Goal: Task Accomplishment & Management: Manage account settings

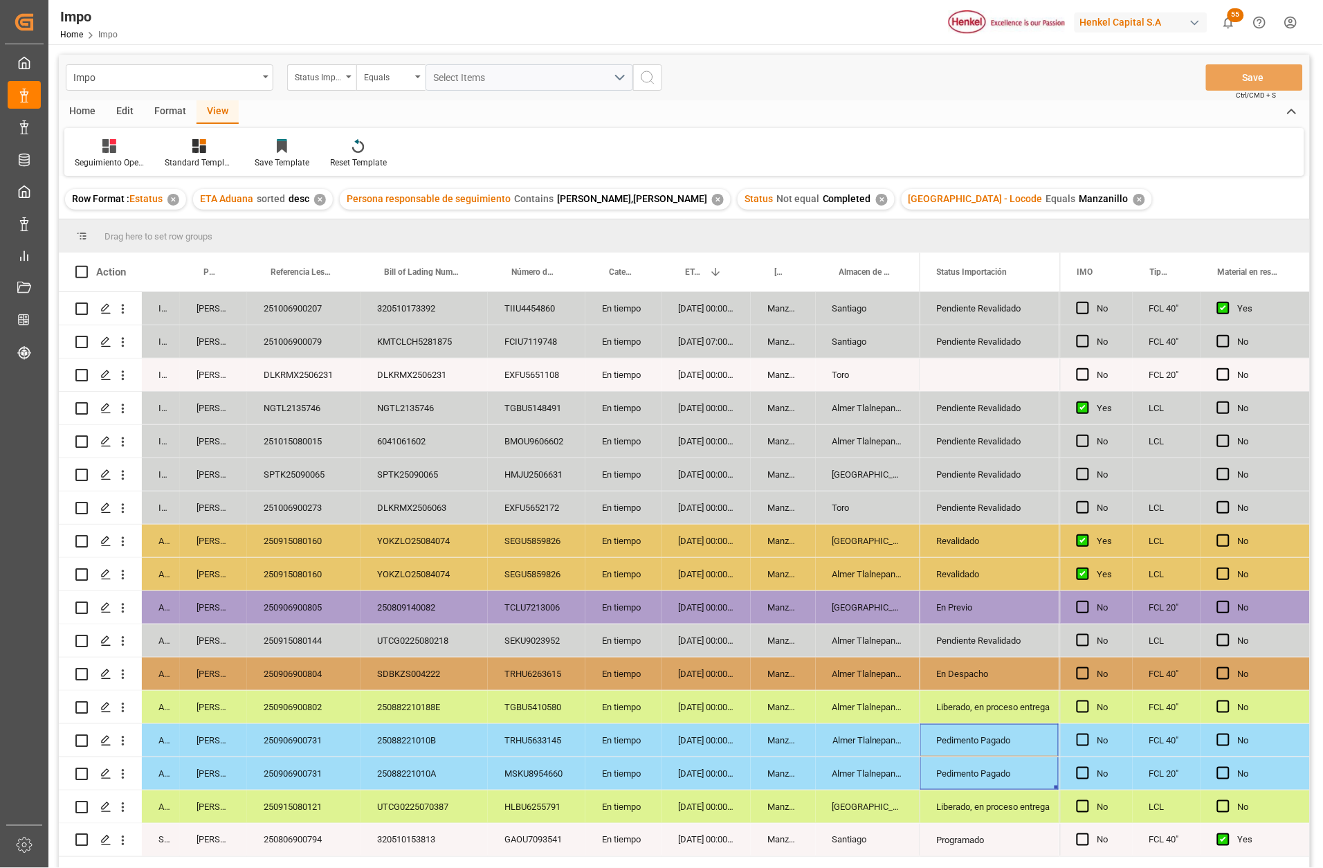
scroll to position [104, 0]
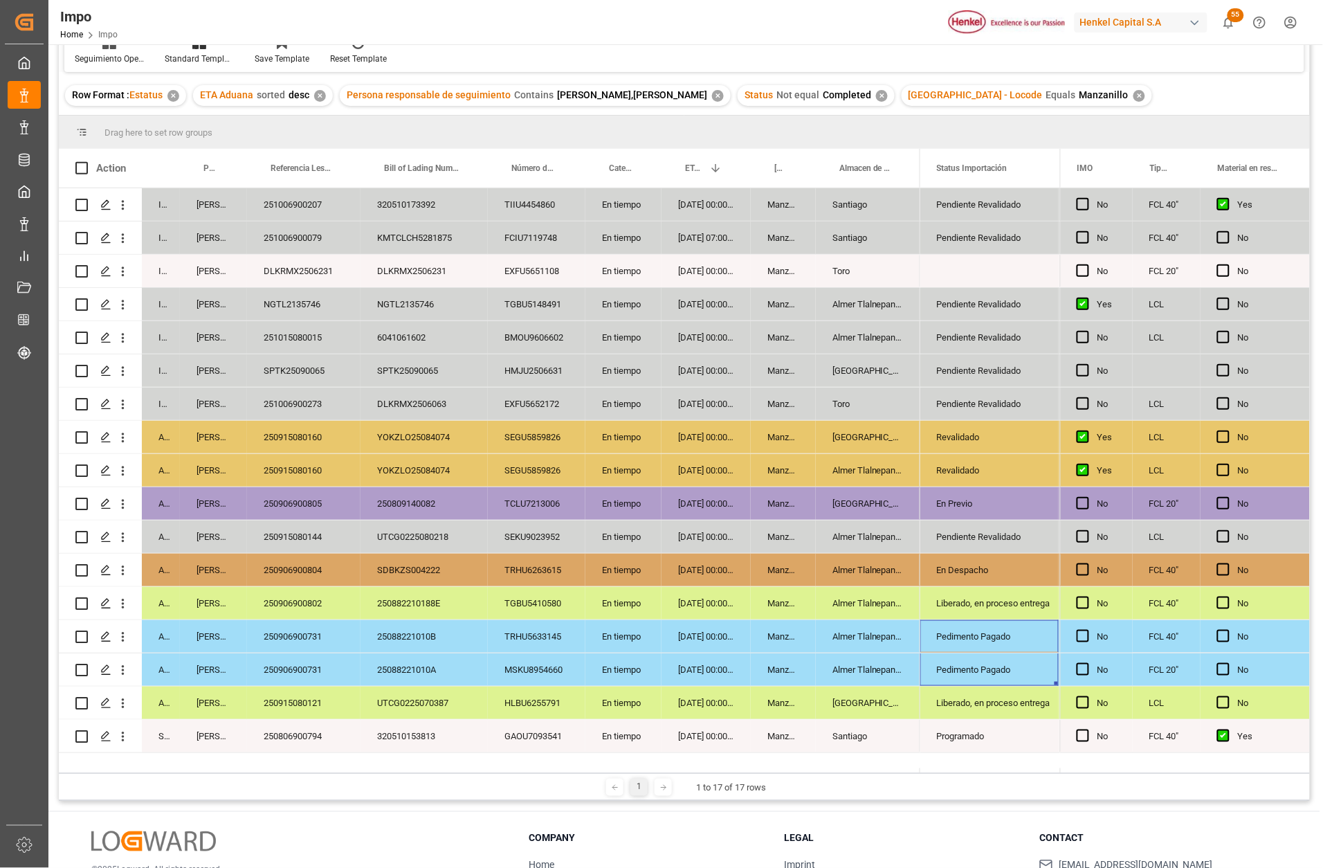
click at [835, 438] on div "Salamanca" at bounding box center [868, 437] width 104 height 33
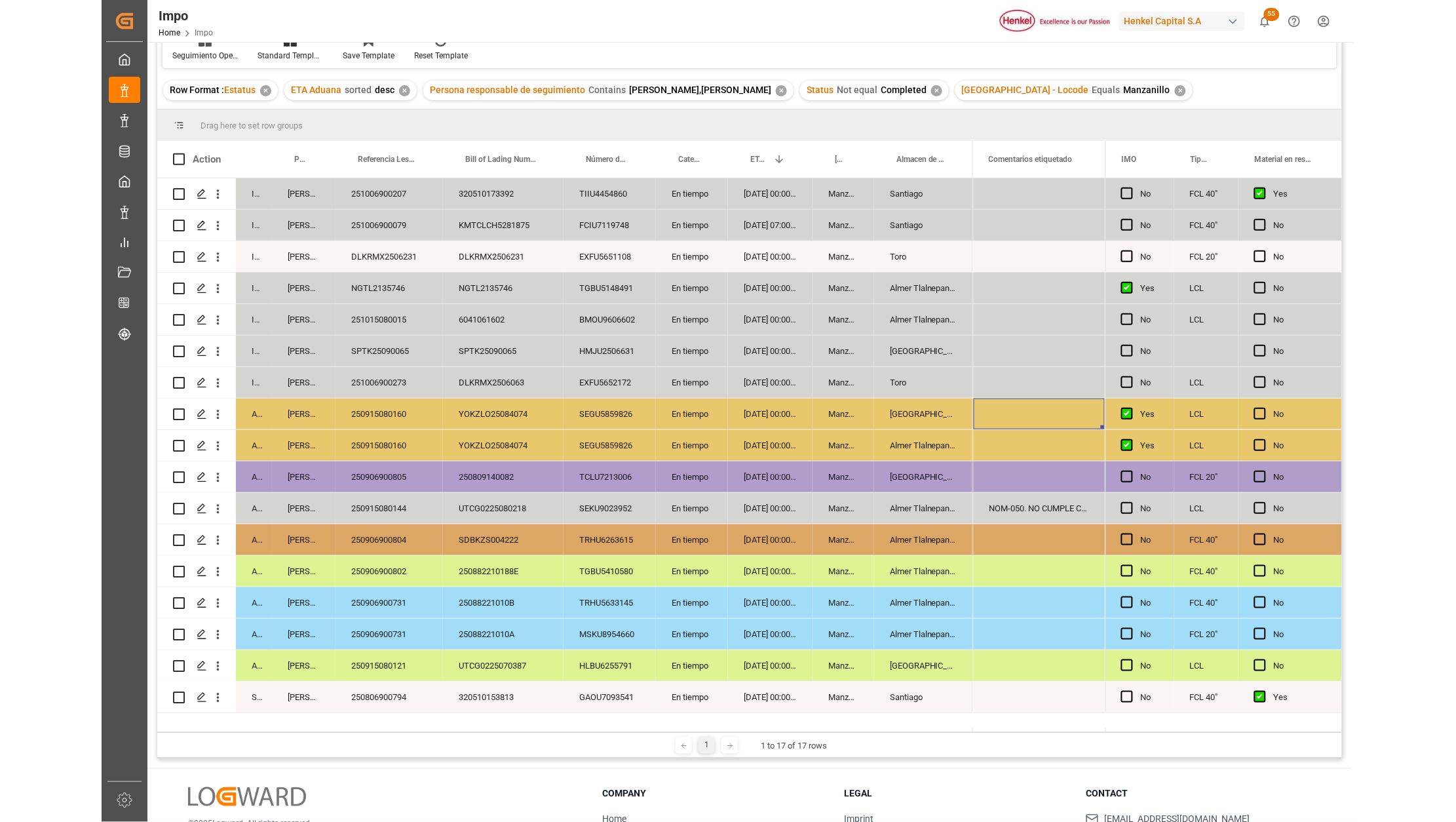
scroll to position [0, 762]
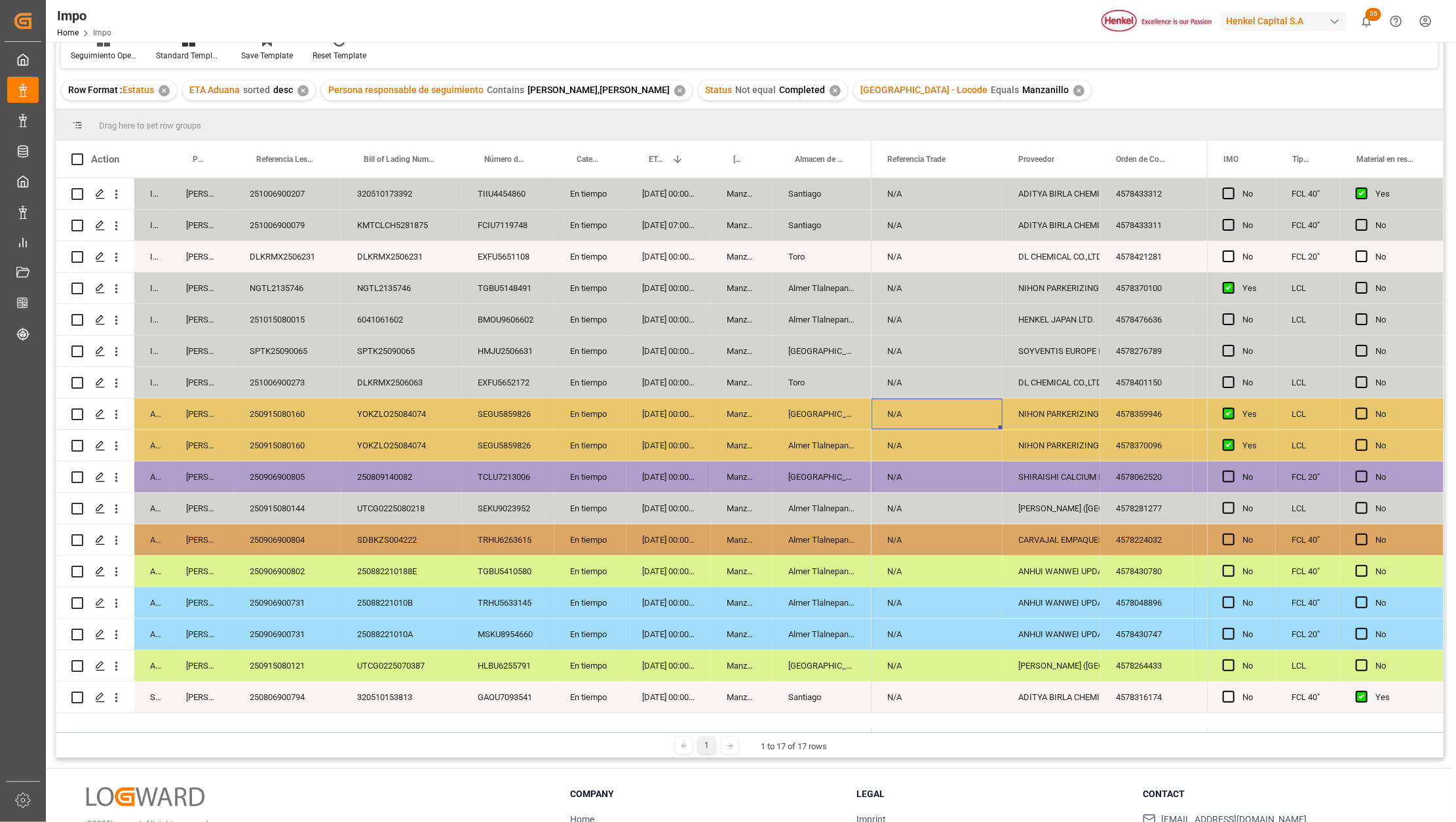
click at [640, 374] on div "[DATE] 00:00:00" at bounding box center [668, 383] width 84 height 31
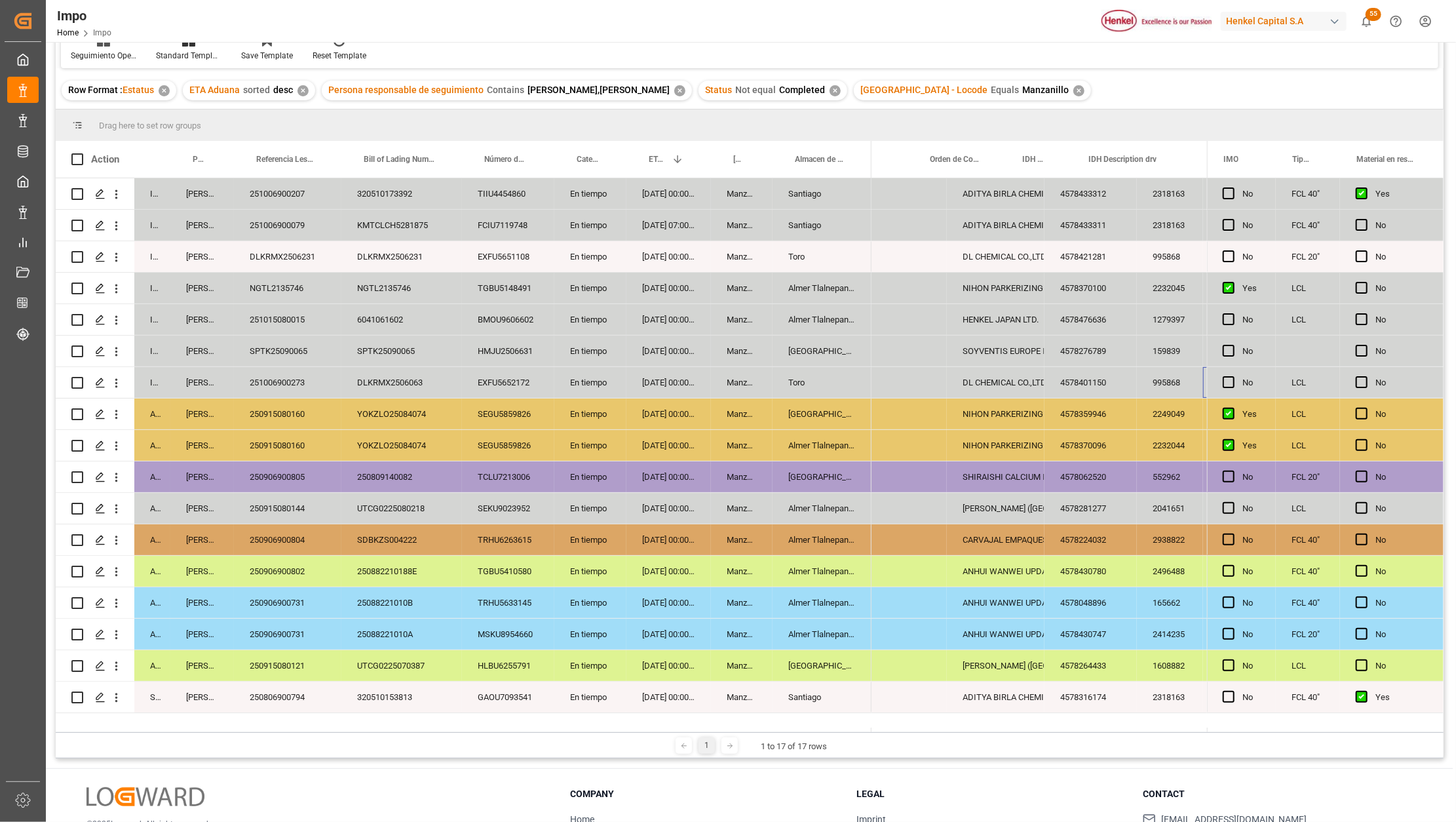
scroll to position [0, 0]
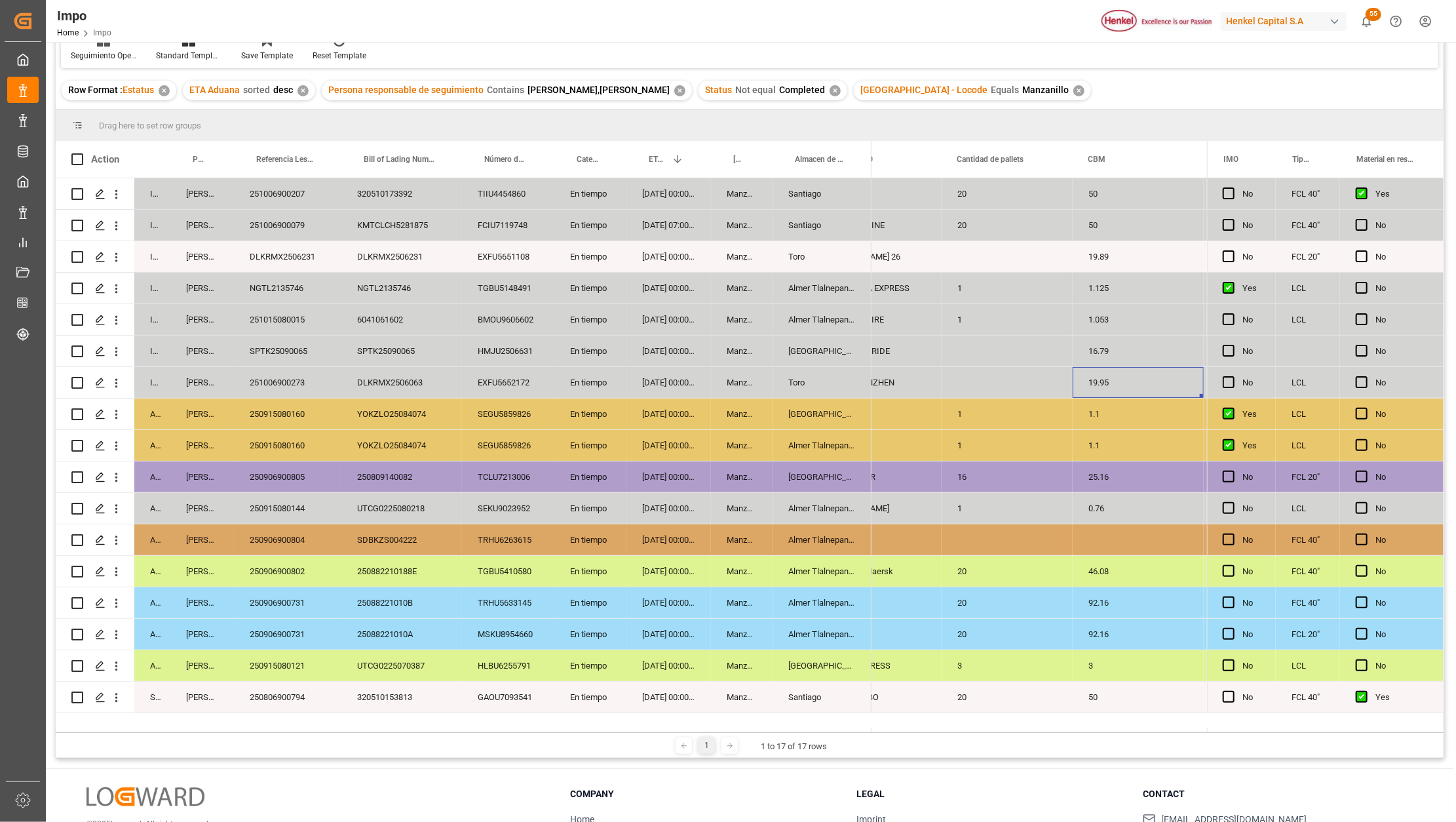
click at [763, 564] on div "Manzanillo" at bounding box center [741, 571] width 62 height 31
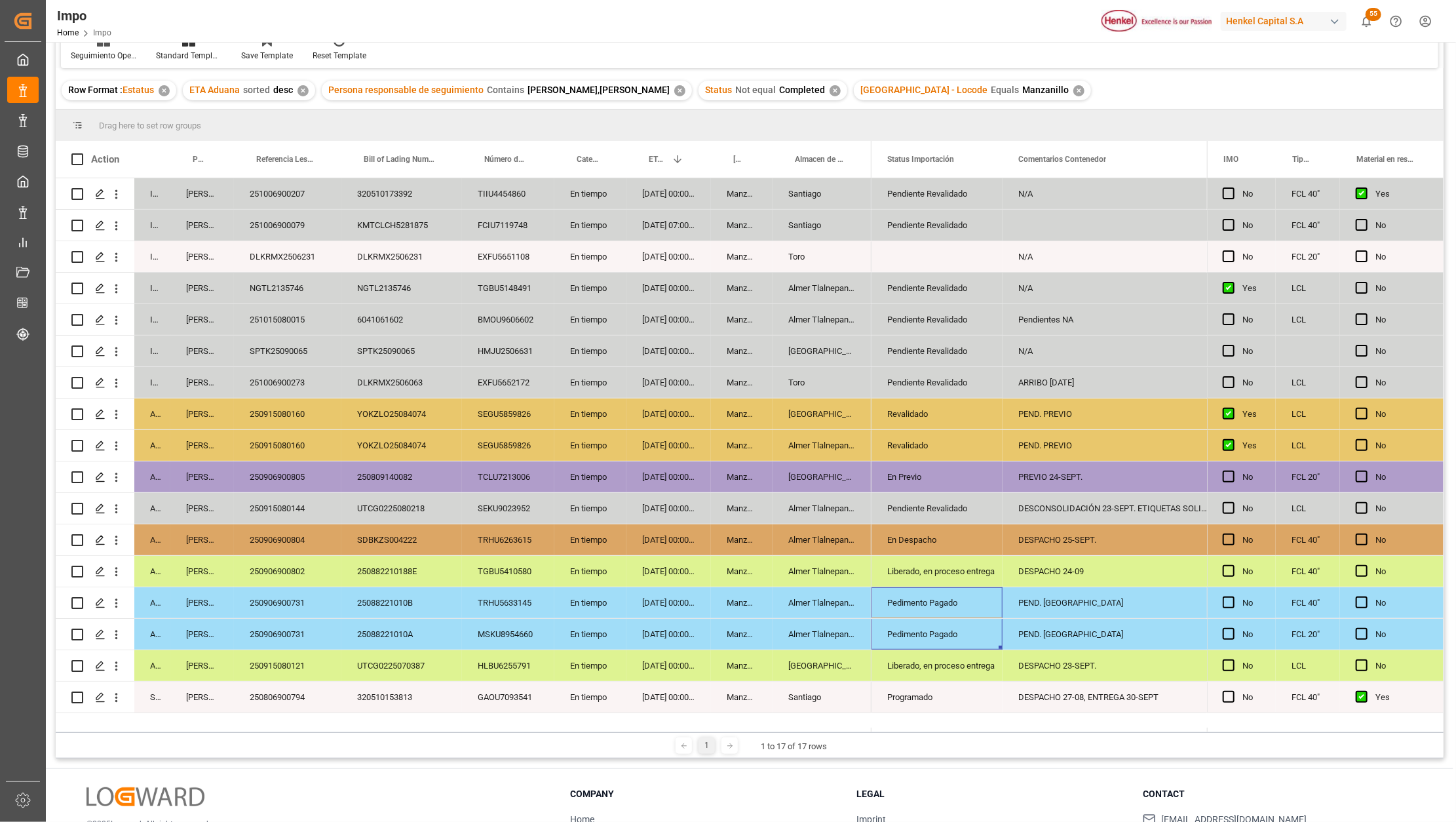
drag, startPoint x: 967, startPoint y: 601, endPoint x: 967, endPoint y: 624, distance: 23.0
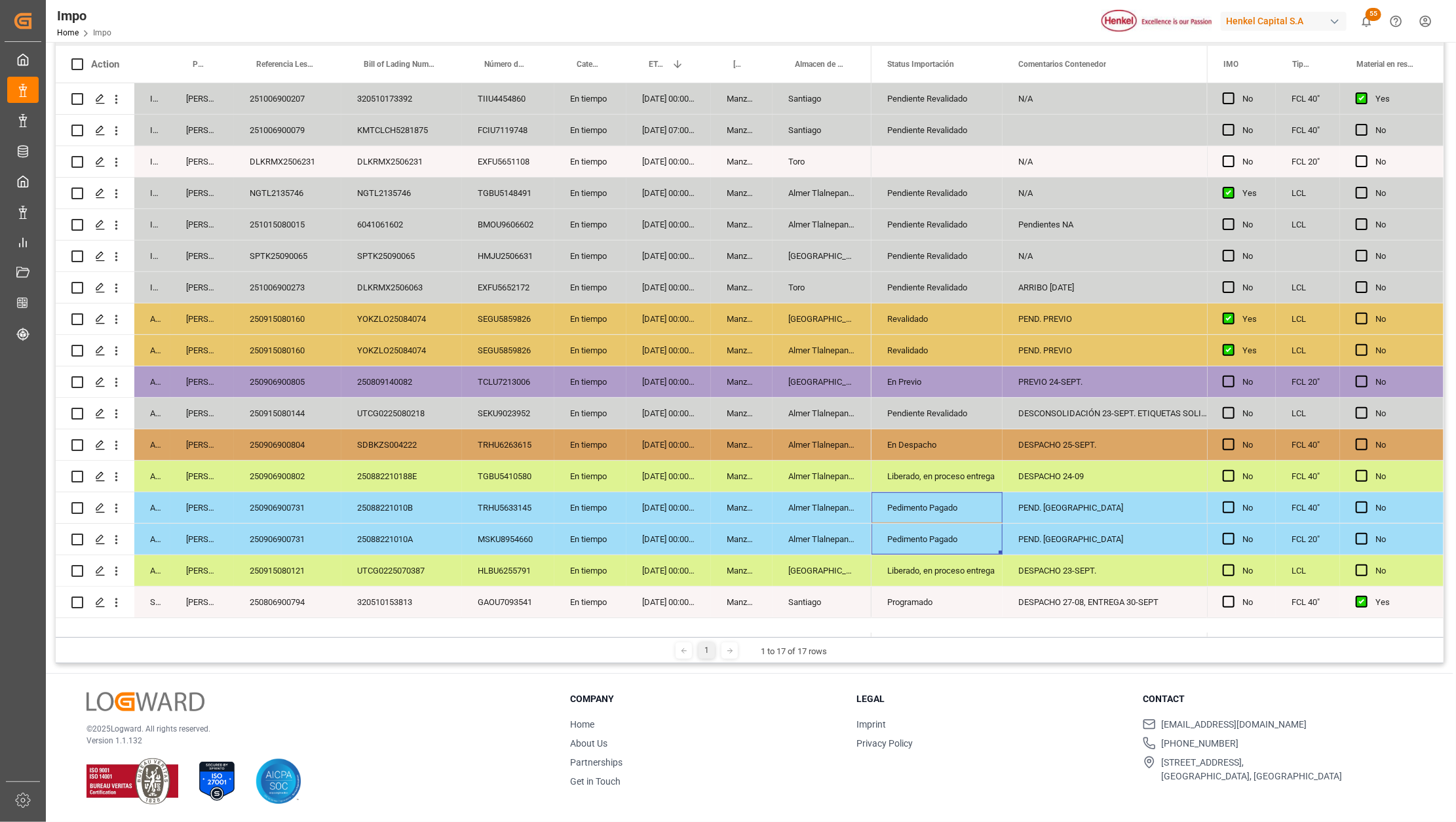
click at [1088, 482] on div "DESPACHO 24-09" at bounding box center [1113, 475] width 222 height 31
click at [1086, 504] on div "PEND. DESPACHO" at bounding box center [1113, 508] width 222 height 31
click at [1082, 532] on div "PEND. DESPACHO" at bounding box center [1113, 539] width 222 height 31
click at [1016, 580] on div "DESPACHO 23-SEPT." at bounding box center [1113, 570] width 222 height 31
click at [1024, 540] on div "PEND. DESPACHO" at bounding box center [1113, 539] width 222 height 31
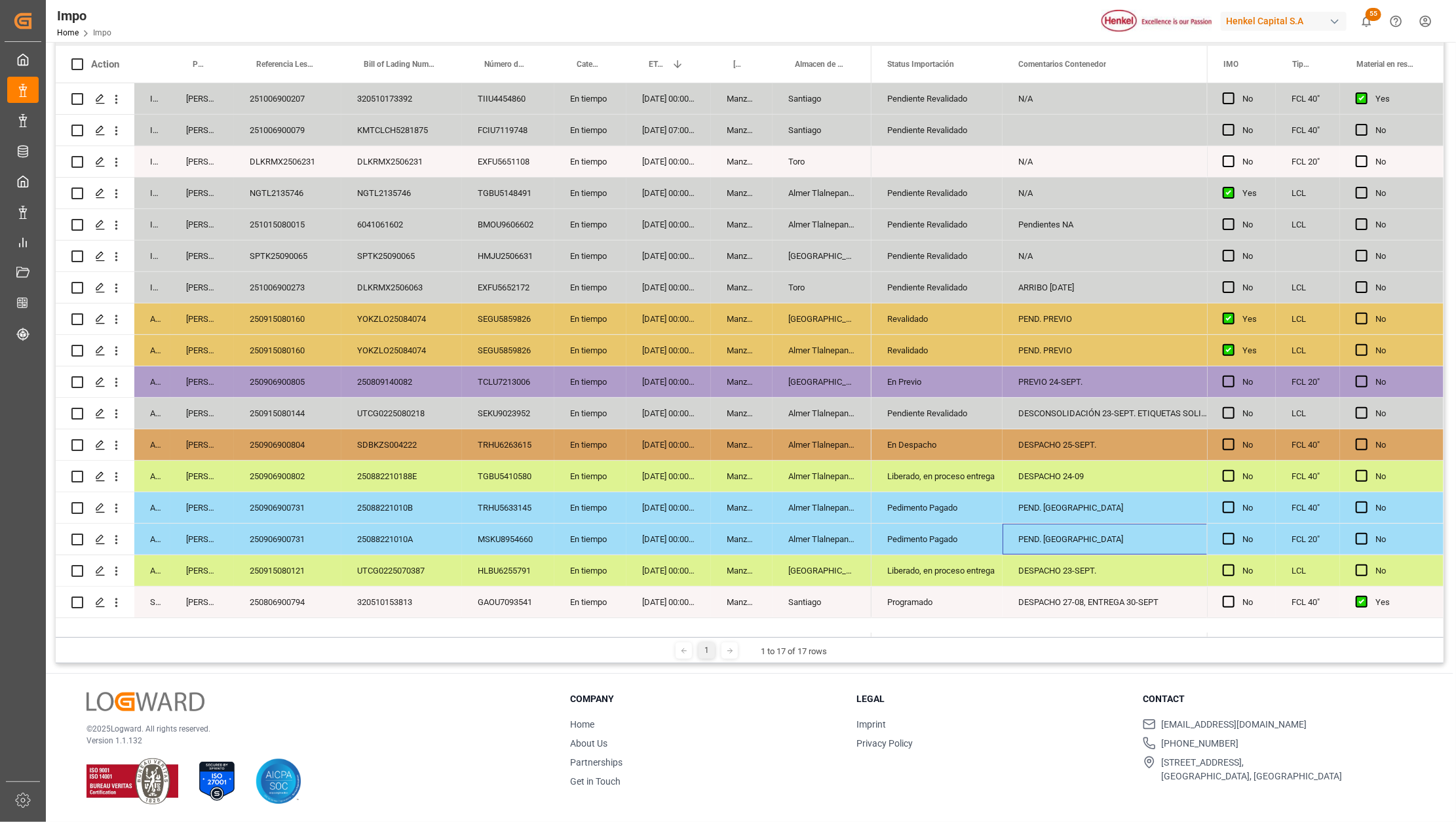
click at [291, 505] on div "250906900731" at bounding box center [287, 508] width 107 height 31
click at [304, 506] on div "250906900731" at bounding box center [287, 508] width 107 height 31
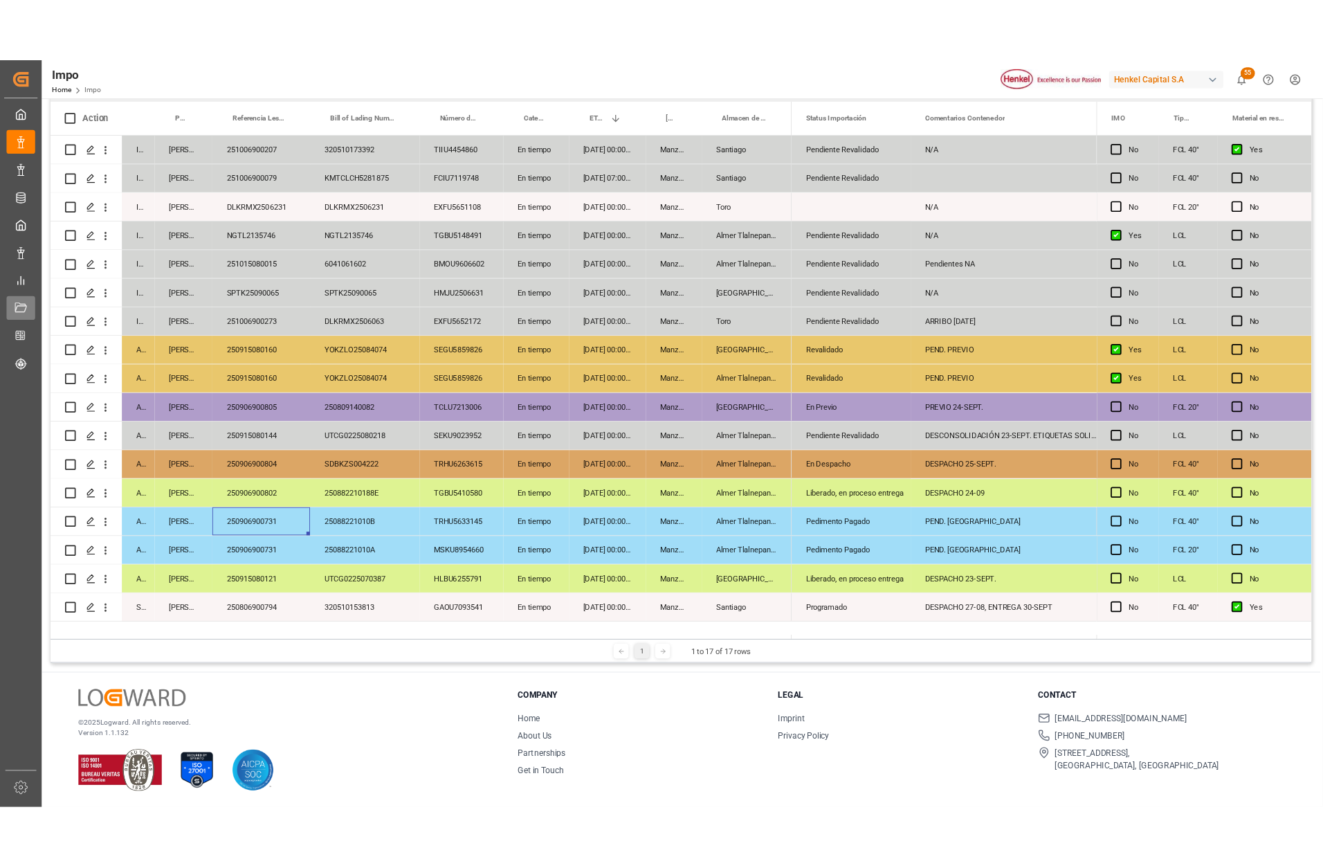
scroll to position [0, 0]
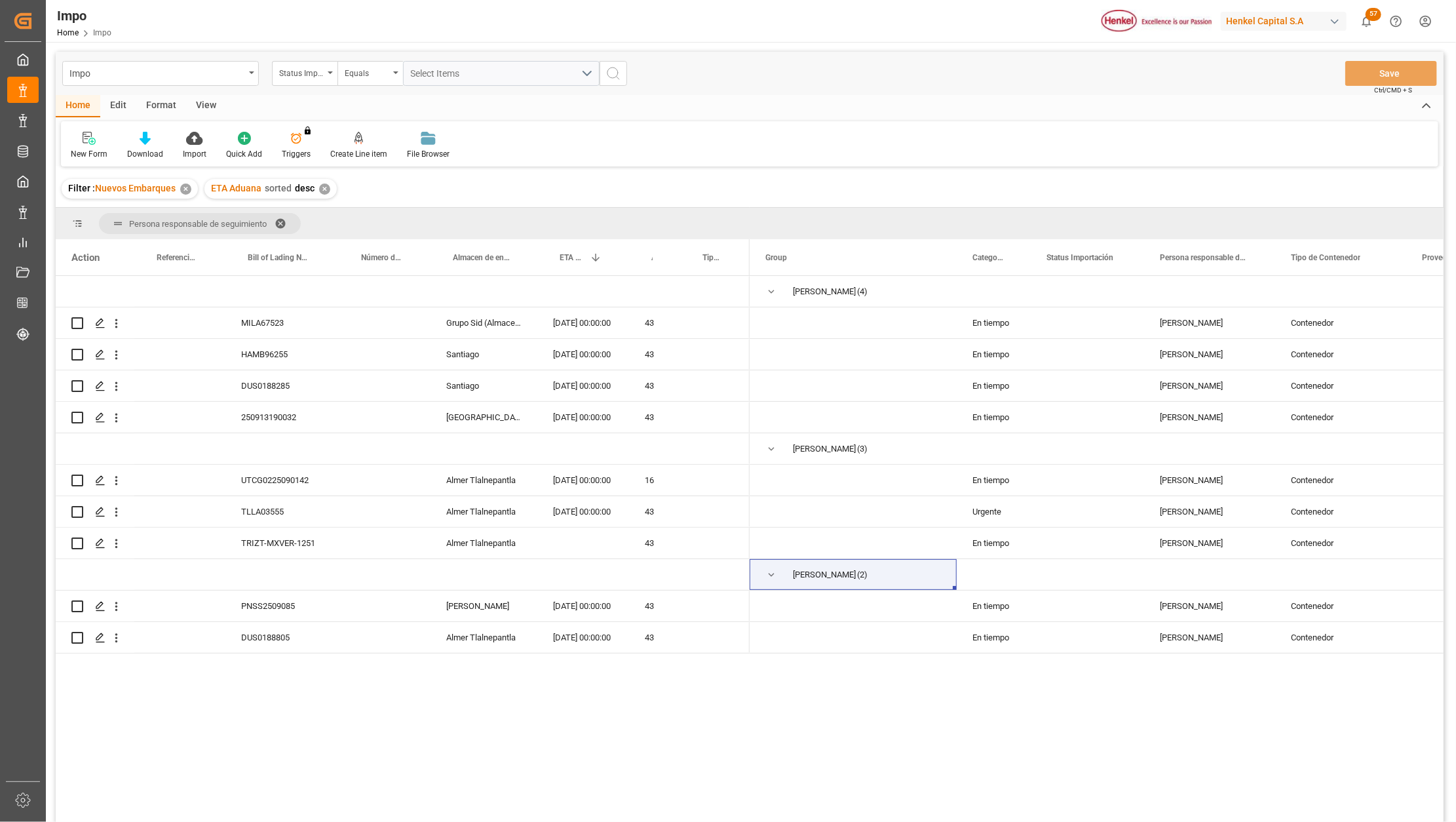
click at [182, 190] on div "✕" at bounding box center [186, 189] width 11 height 11
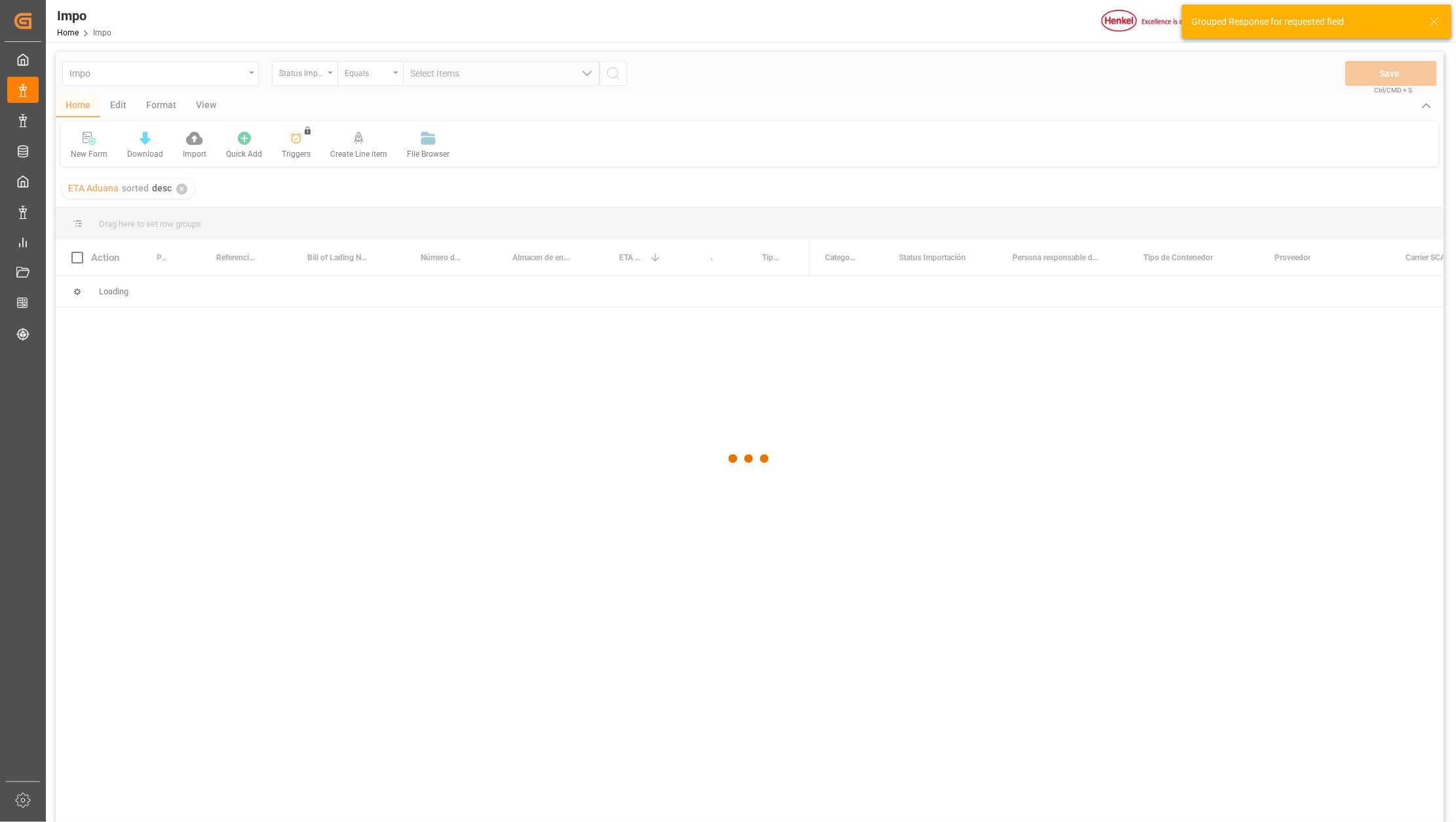
click at [151, 100] on div at bounding box center [750, 458] width 1388 height 813
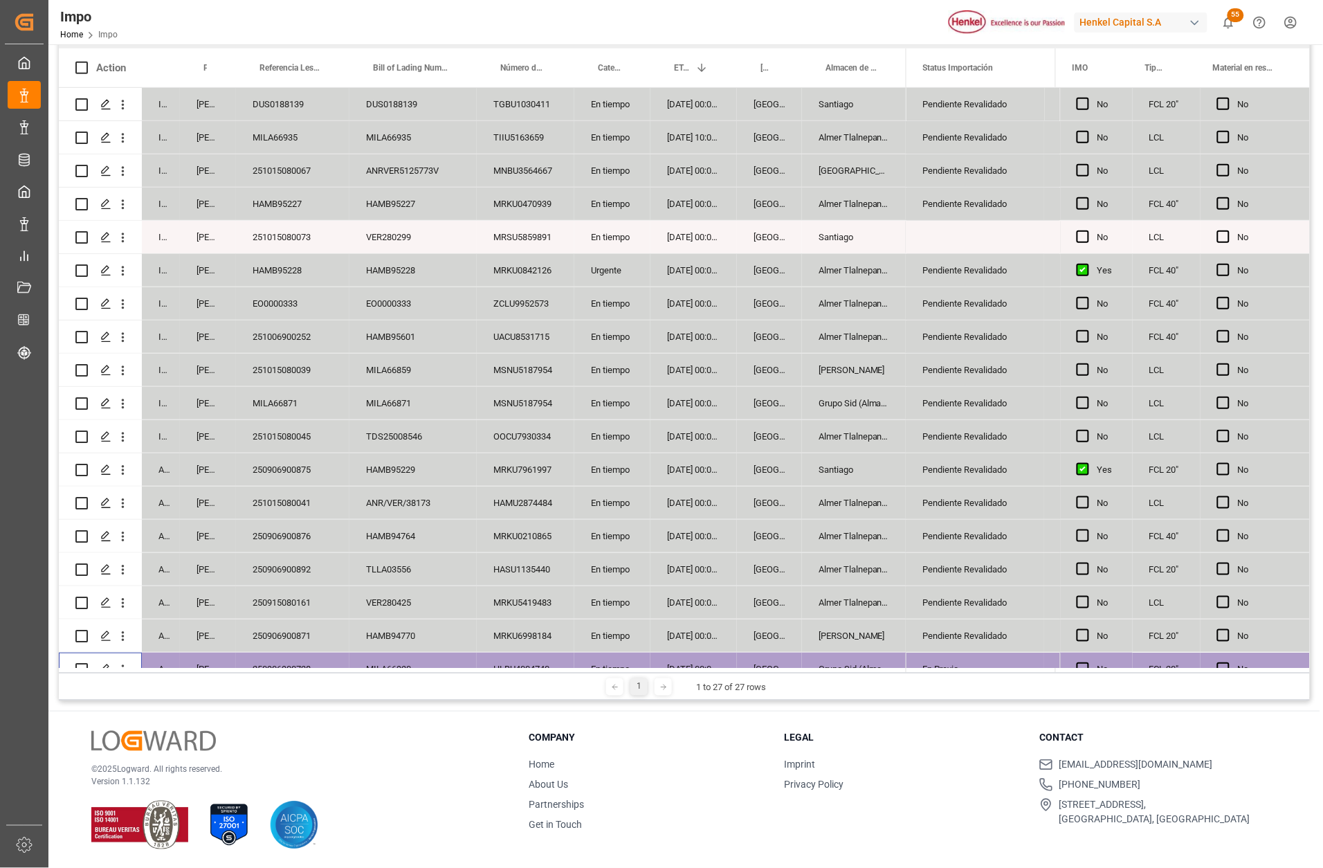
scroll to position [196, 0]
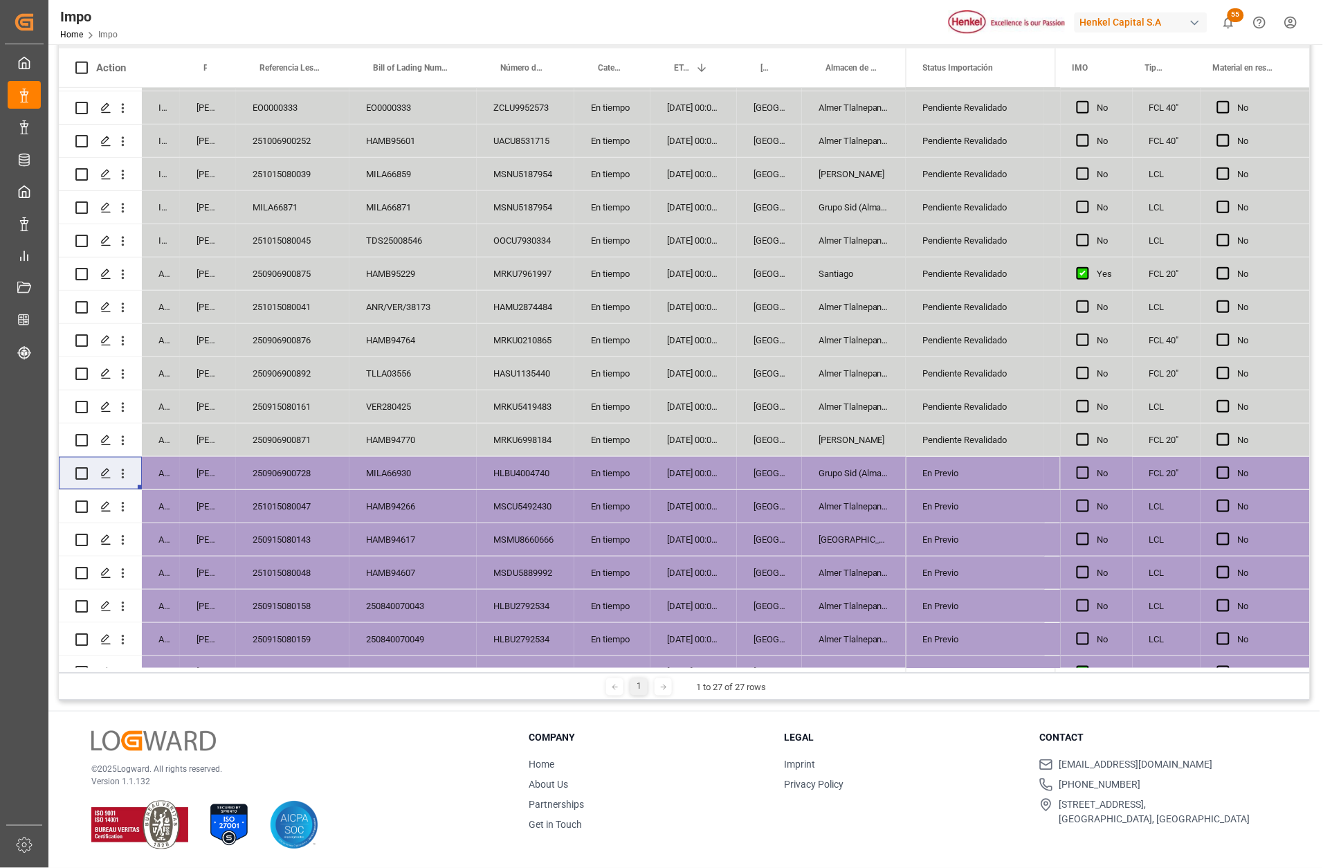
click at [621, 343] on div "En tiempo" at bounding box center [612, 340] width 76 height 33
click at [625, 337] on div "En tiempo" at bounding box center [612, 340] width 76 height 33
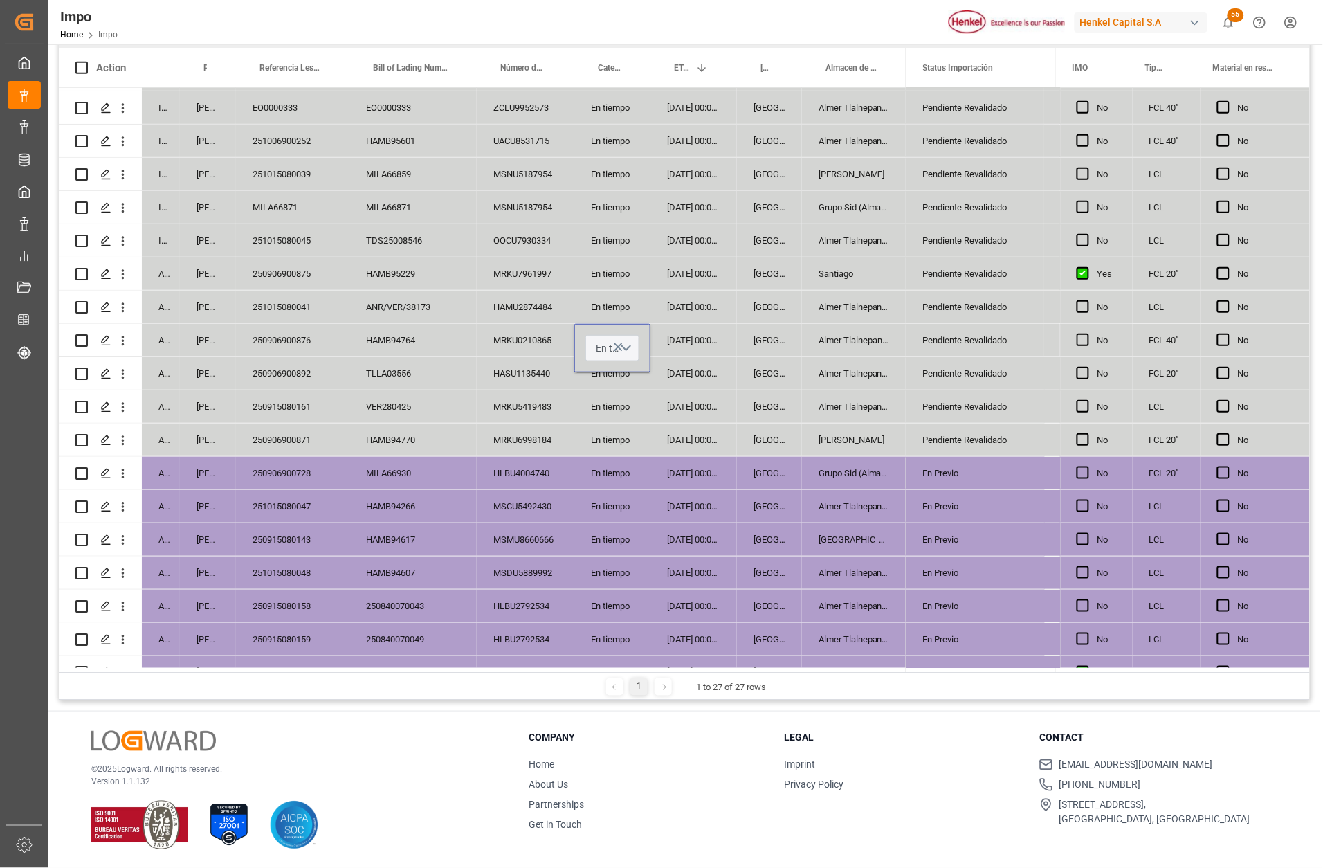
click at [626, 345] on button "En tiempo" at bounding box center [612, 348] width 54 height 26
click at [624, 435] on div "Urgente" at bounding box center [613, 439] width 38 height 14
click at [644, 442] on div "En tiempo" at bounding box center [612, 440] width 76 height 33
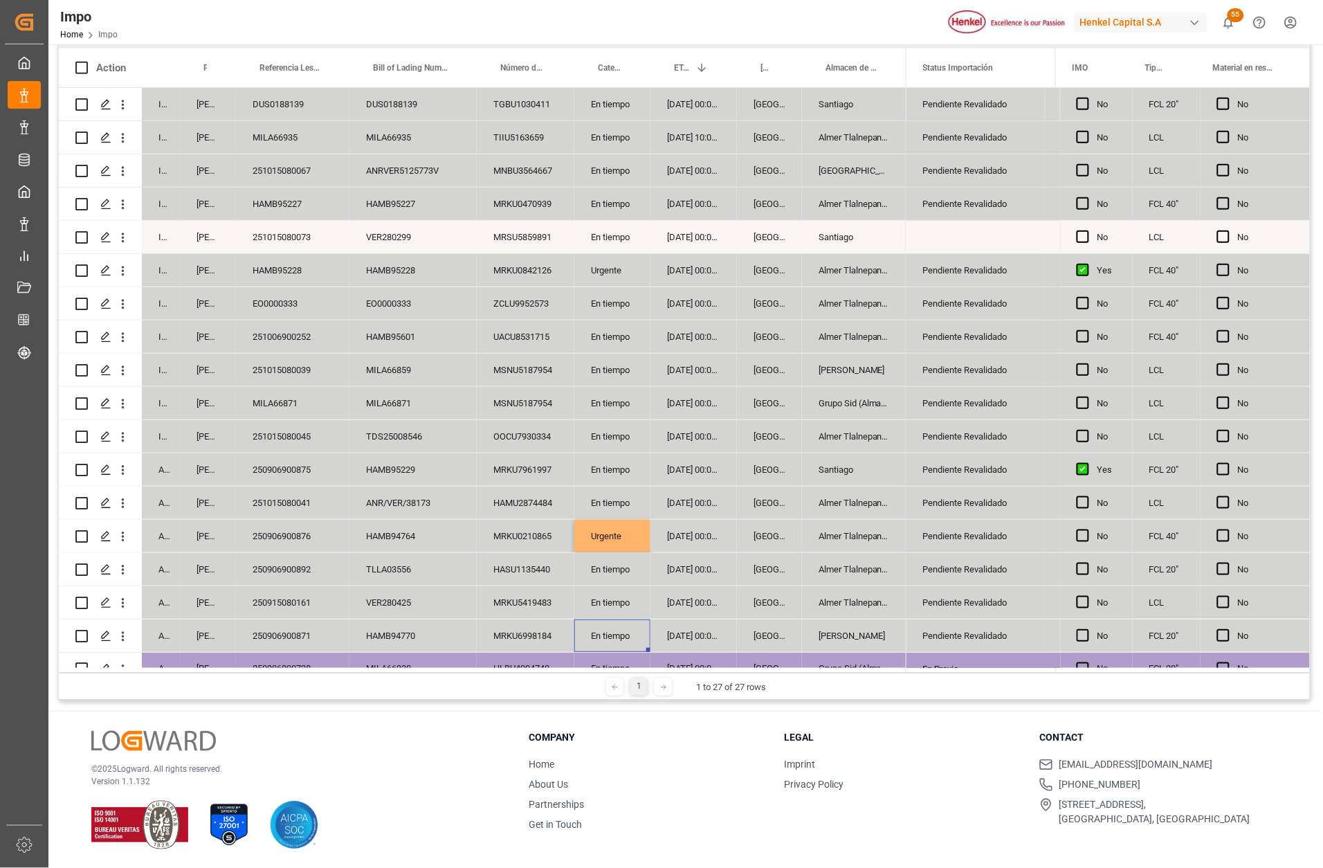
scroll to position [0, 0]
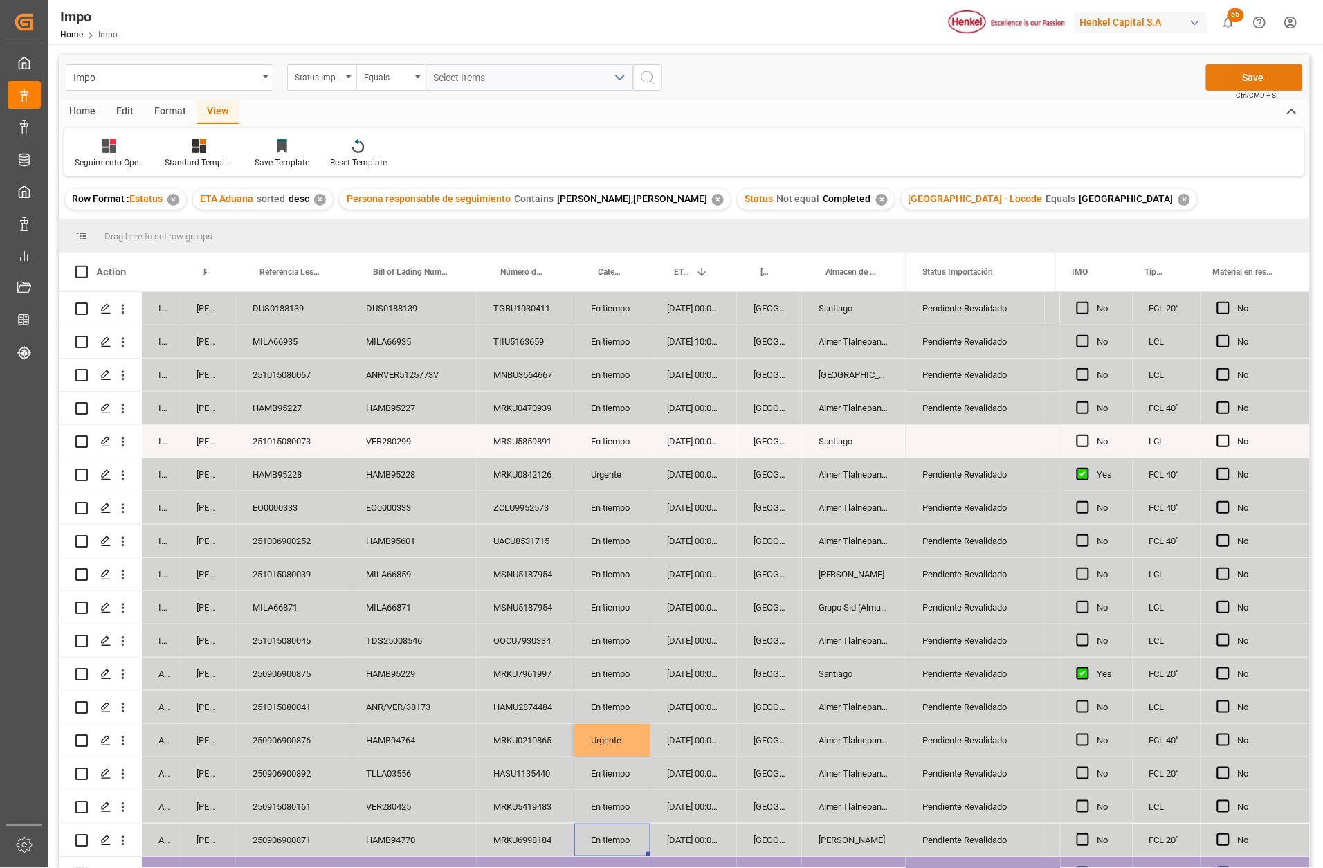
click at [1231, 72] on button "Save" at bounding box center [1254, 77] width 97 height 26
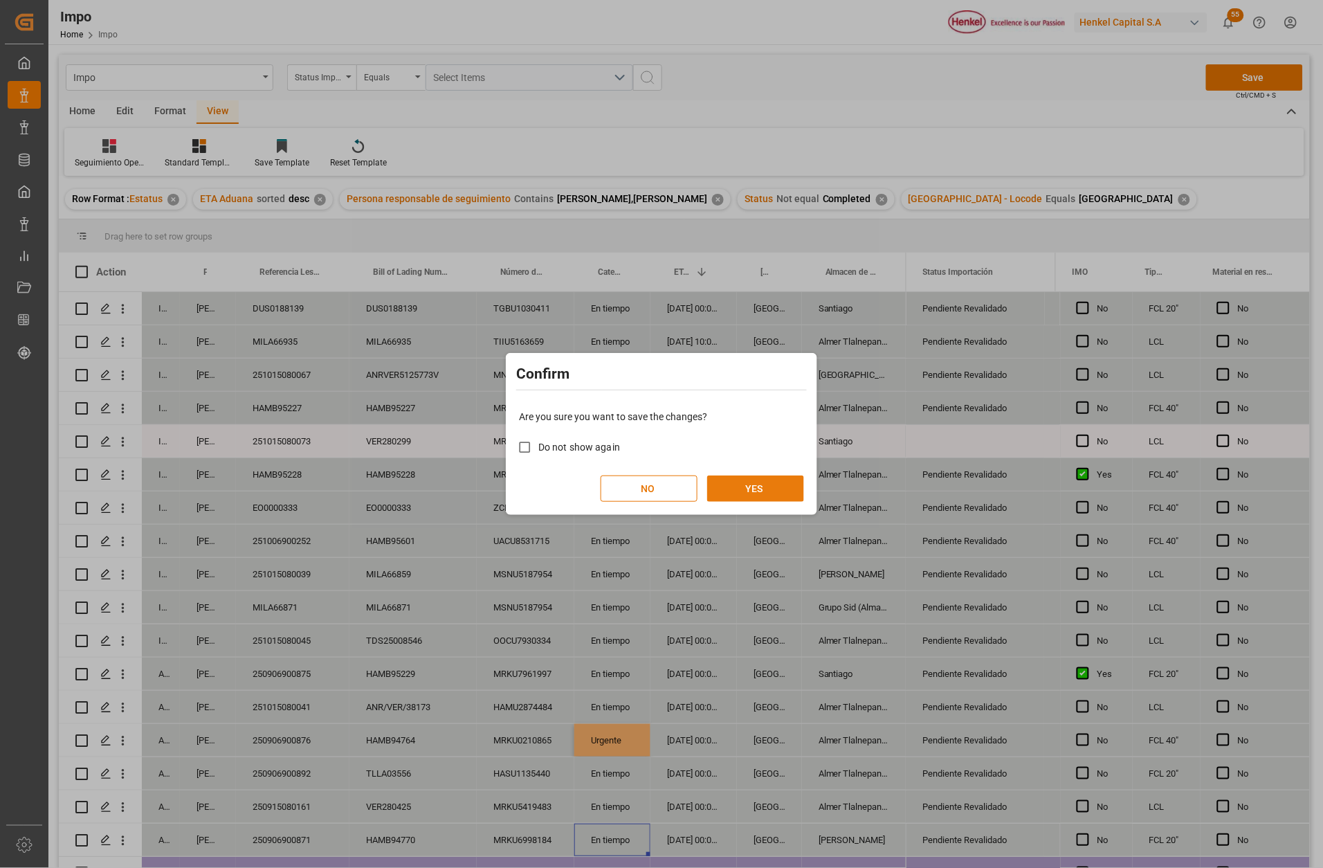
click at [751, 496] on button "YES" at bounding box center [755, 488] width 97 height 26
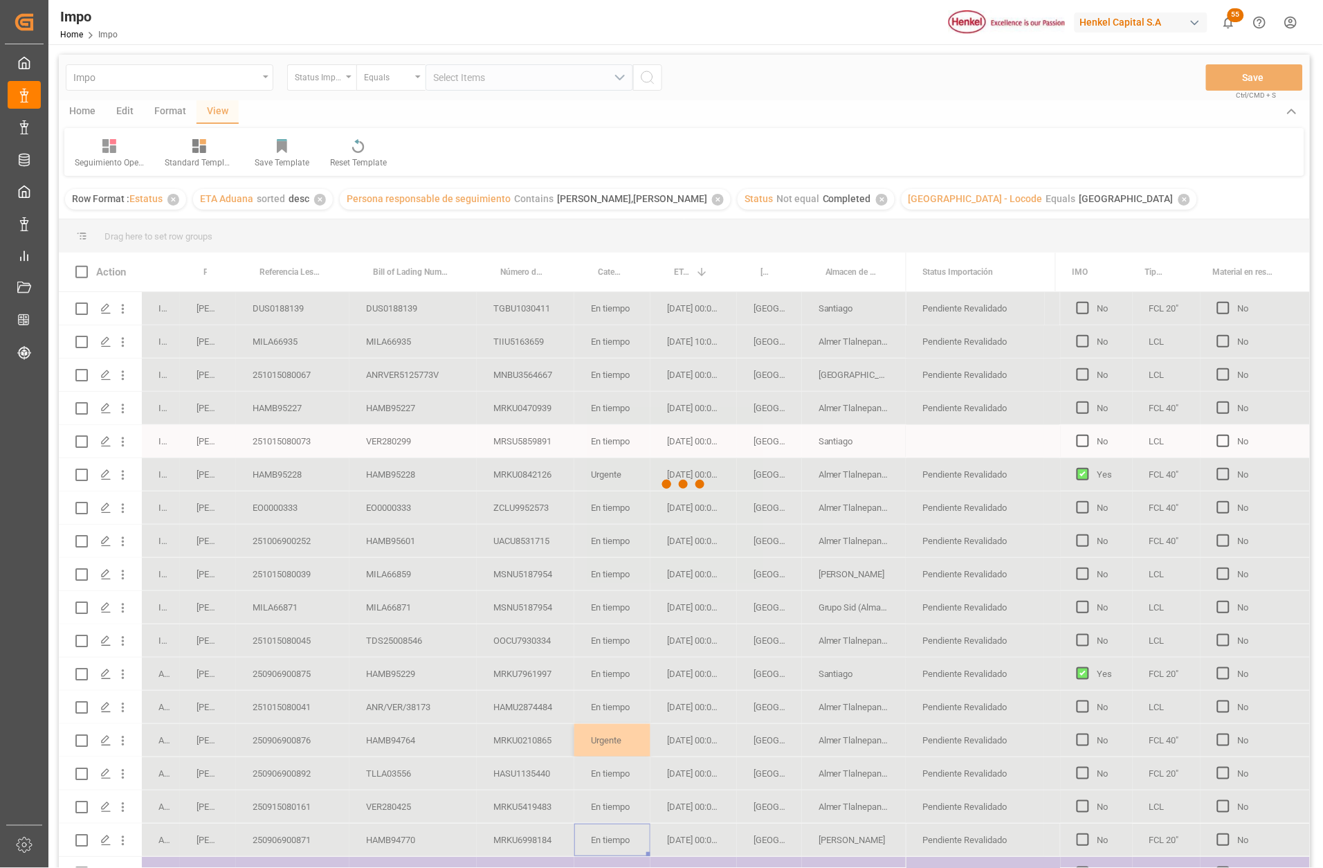
click at [295, 750] on div at bounding box center [684, 484] width 1251 height 859
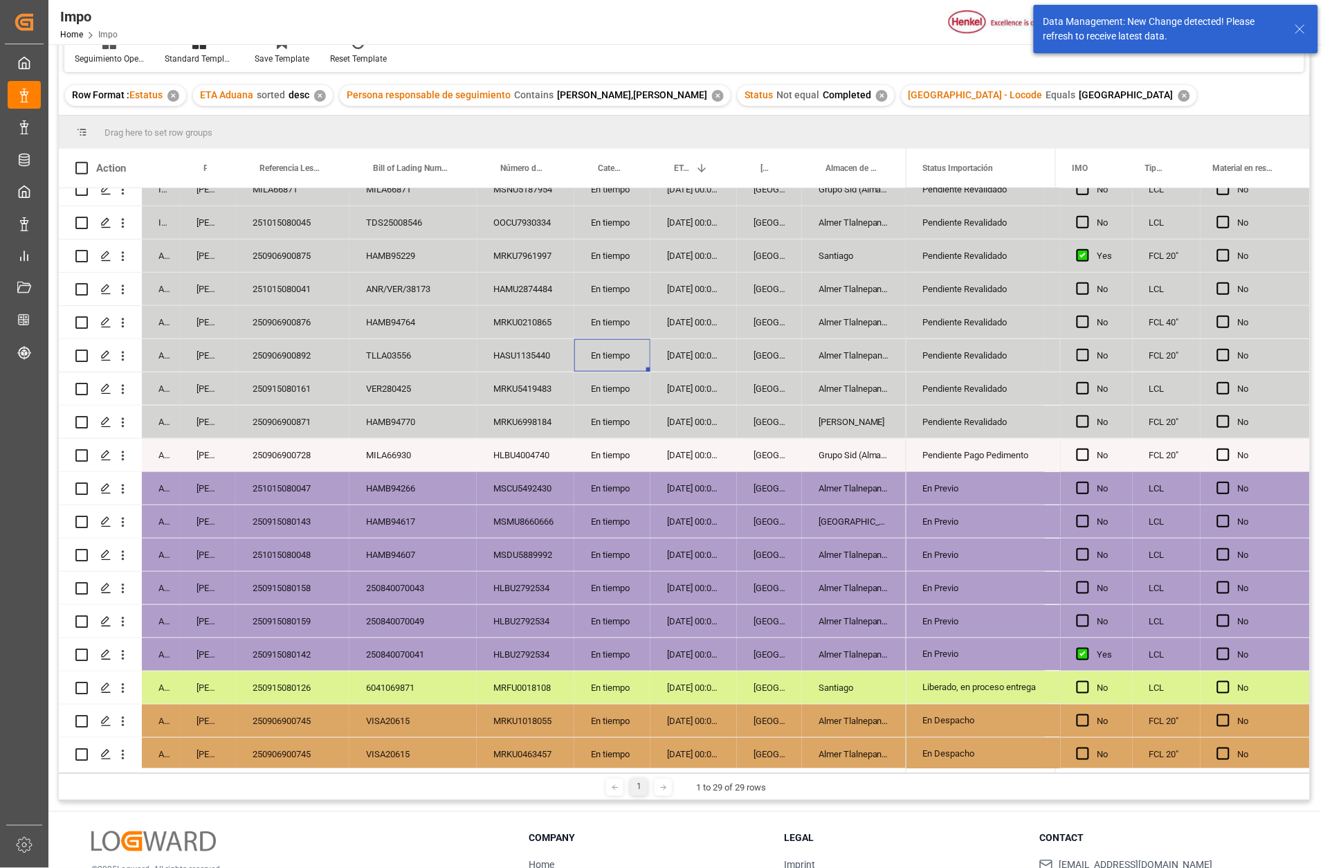
scroll to position [388, 0]
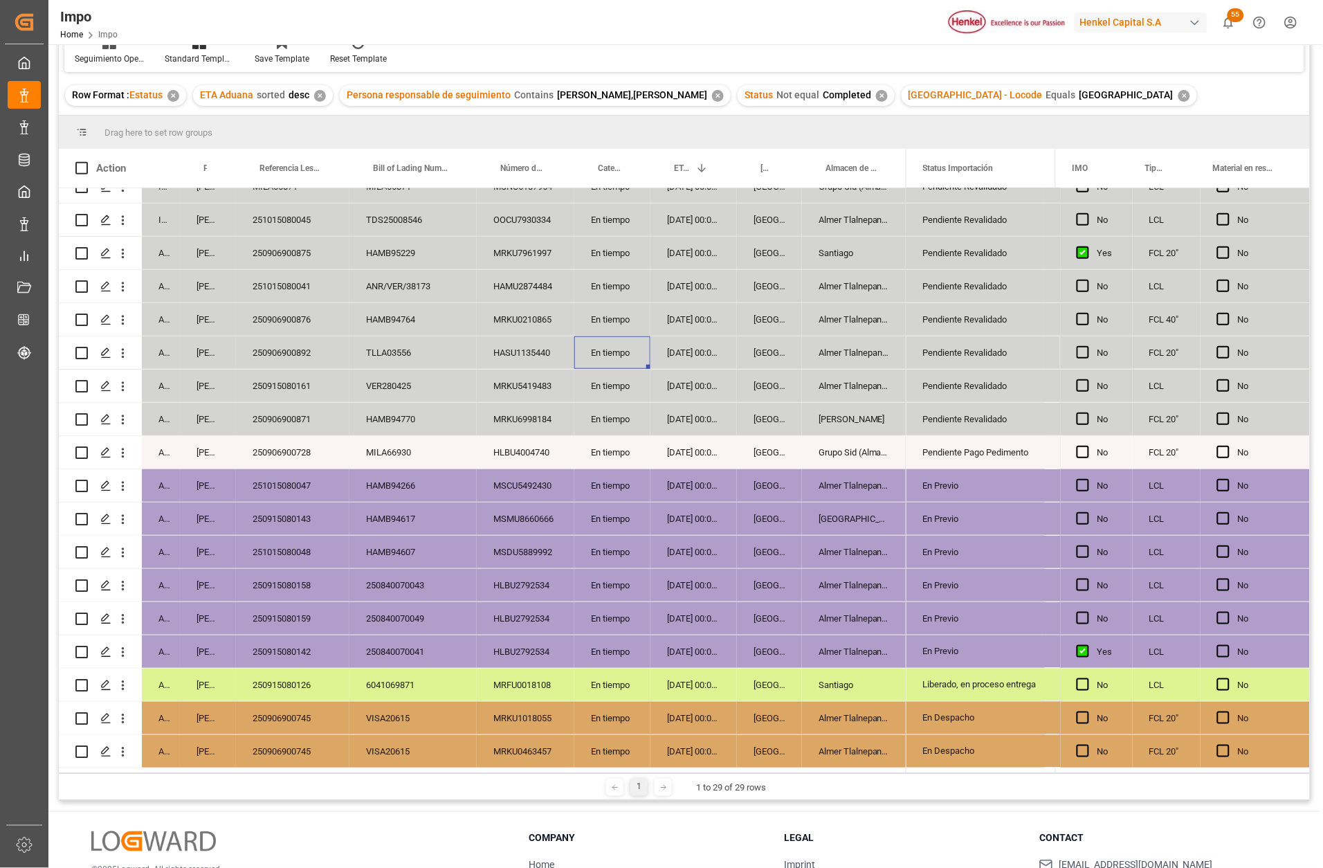
click at [295, 318] on div "250906900876" at bounding box center [292, 319] width 113 height 33
click at [932, 403] on div "Pendiente Revalidado" at bounding box center [975, 419] width 105 height 32
click at [933, 416] on div "Pendiente Revalidado" at bounding box center [975, 419] width 105 height 32
click at [1012, 422] on icon "open menu" at bounding box center [1019, 427] width 17 height 17
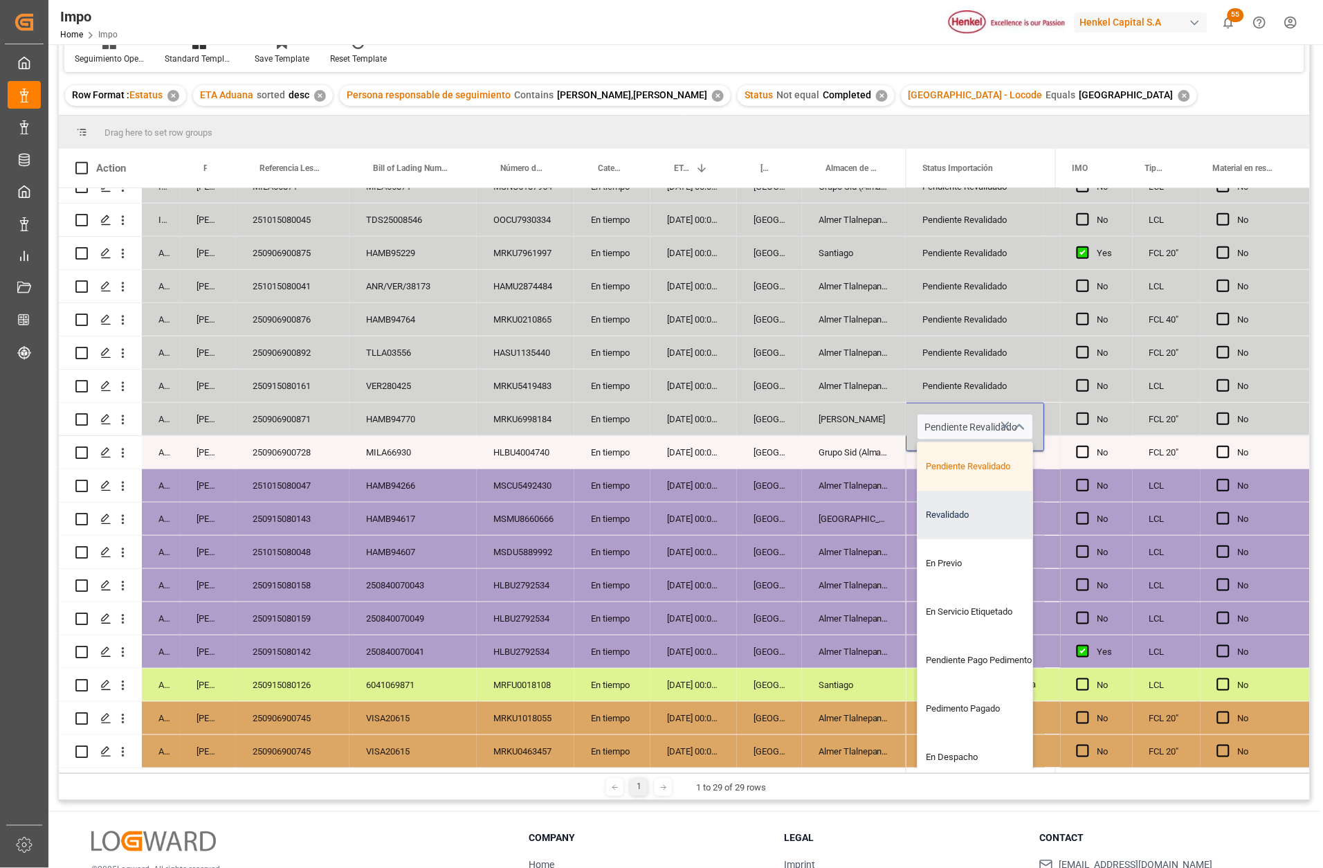
click at [963, 518] on div "Revalidado" at bounding box center [983, 515] width 130 height 48
type input "Revalidado"
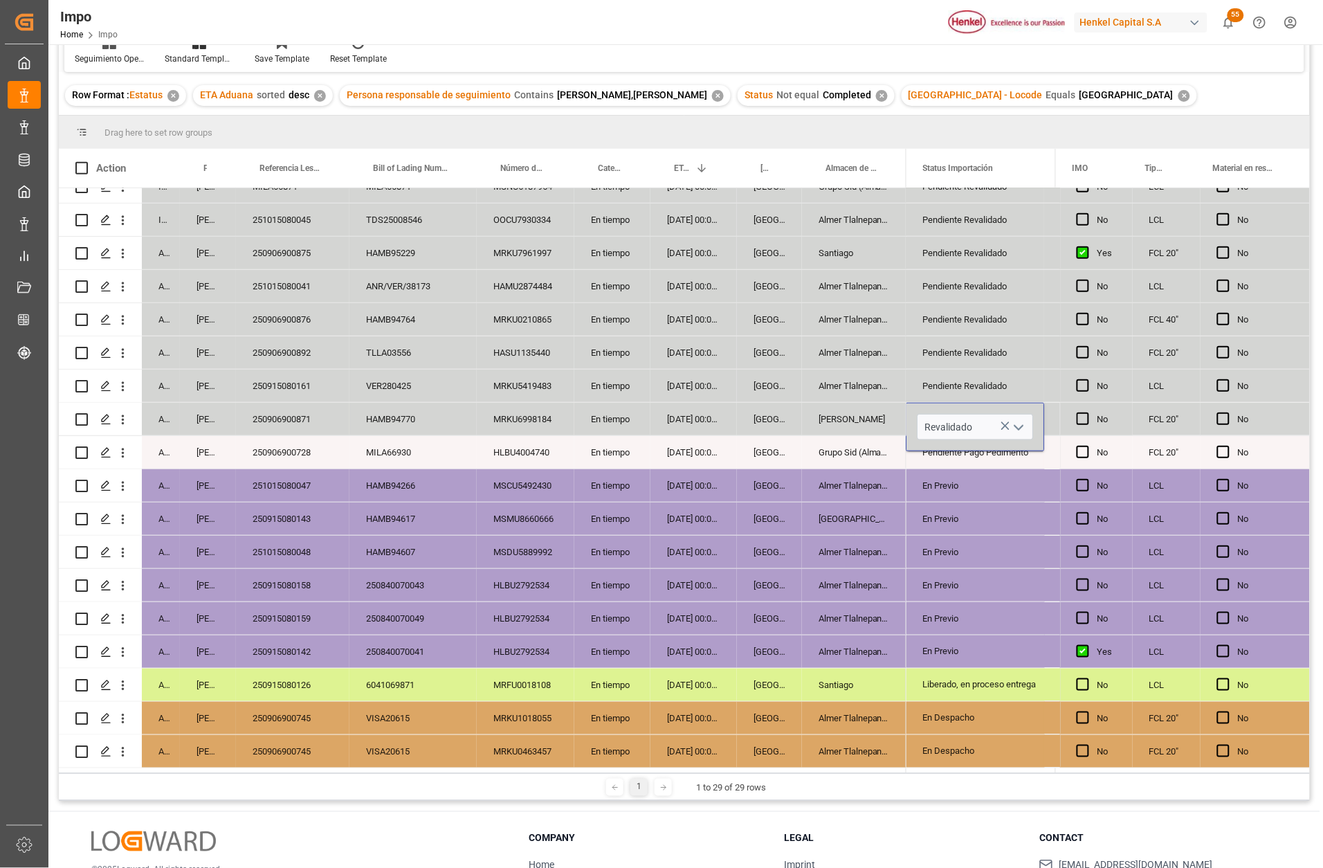
click at [945, 553] on div "En Previo" at bounding box center [975, 552] width 105 height 32
click at [949, 417] on div "Revalidado" at bounding box center [975, 419] width 105 height 32
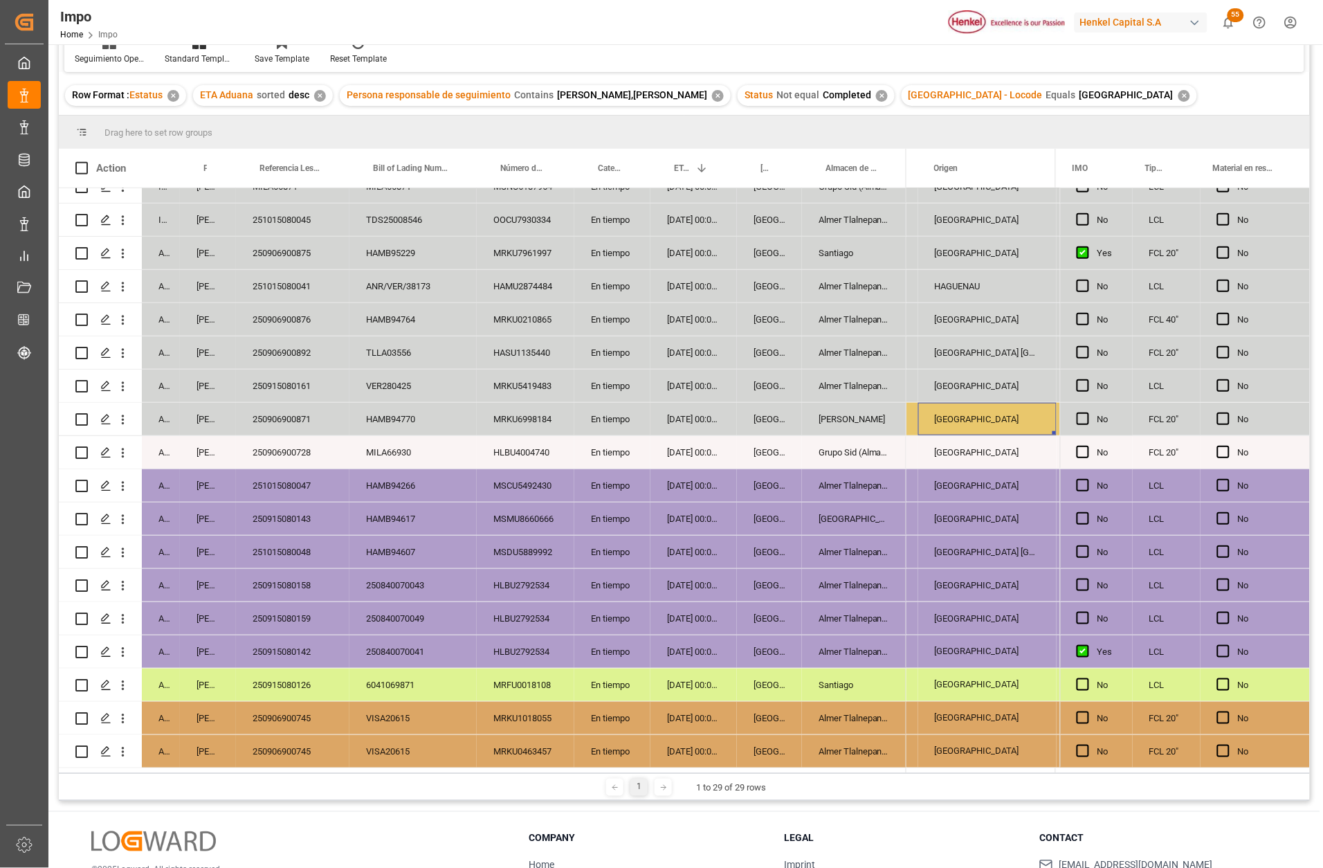
scroll to position [0, 1810]
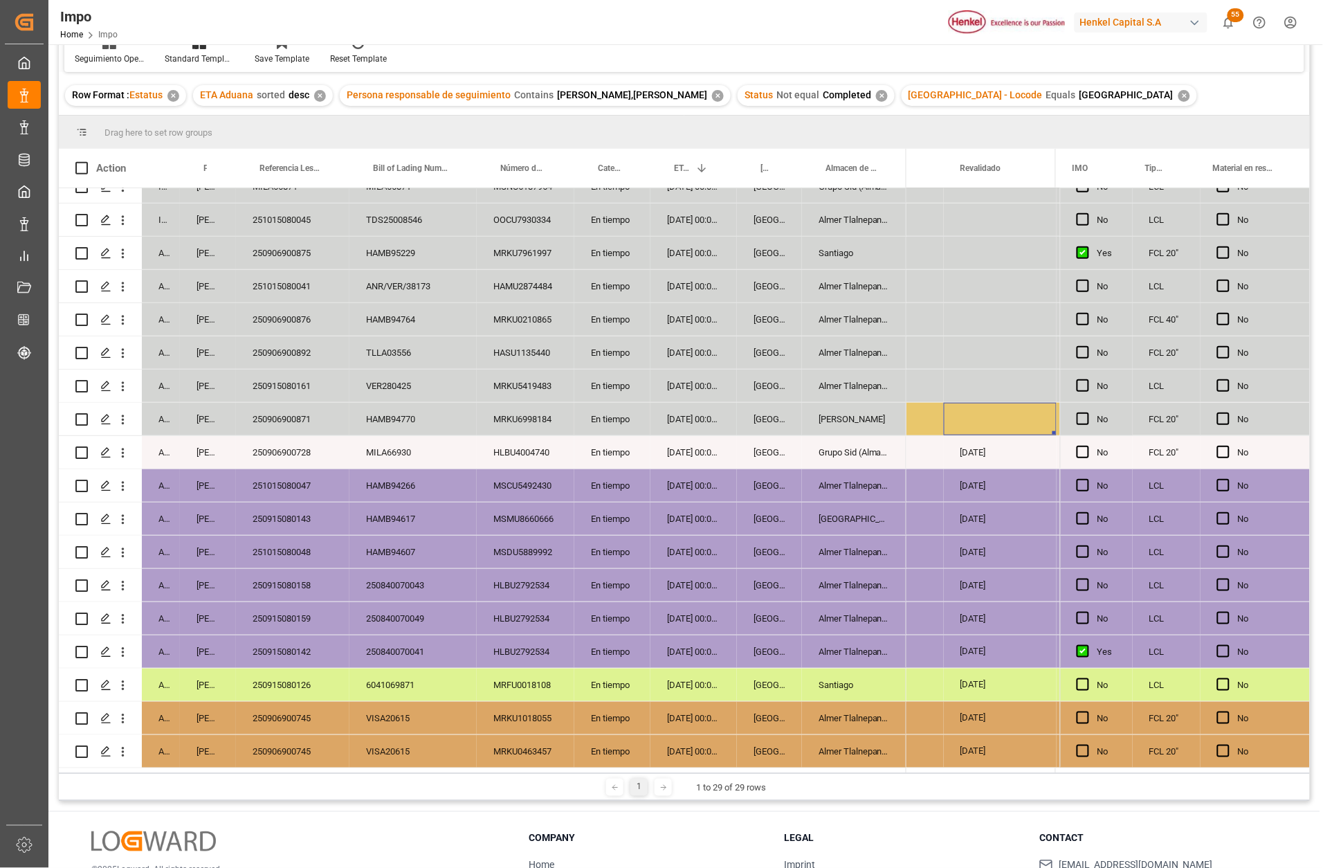
click at [976, 413] on div "Press SPACE to select this row." at bounding box center [1000, 419] width 113 height 33
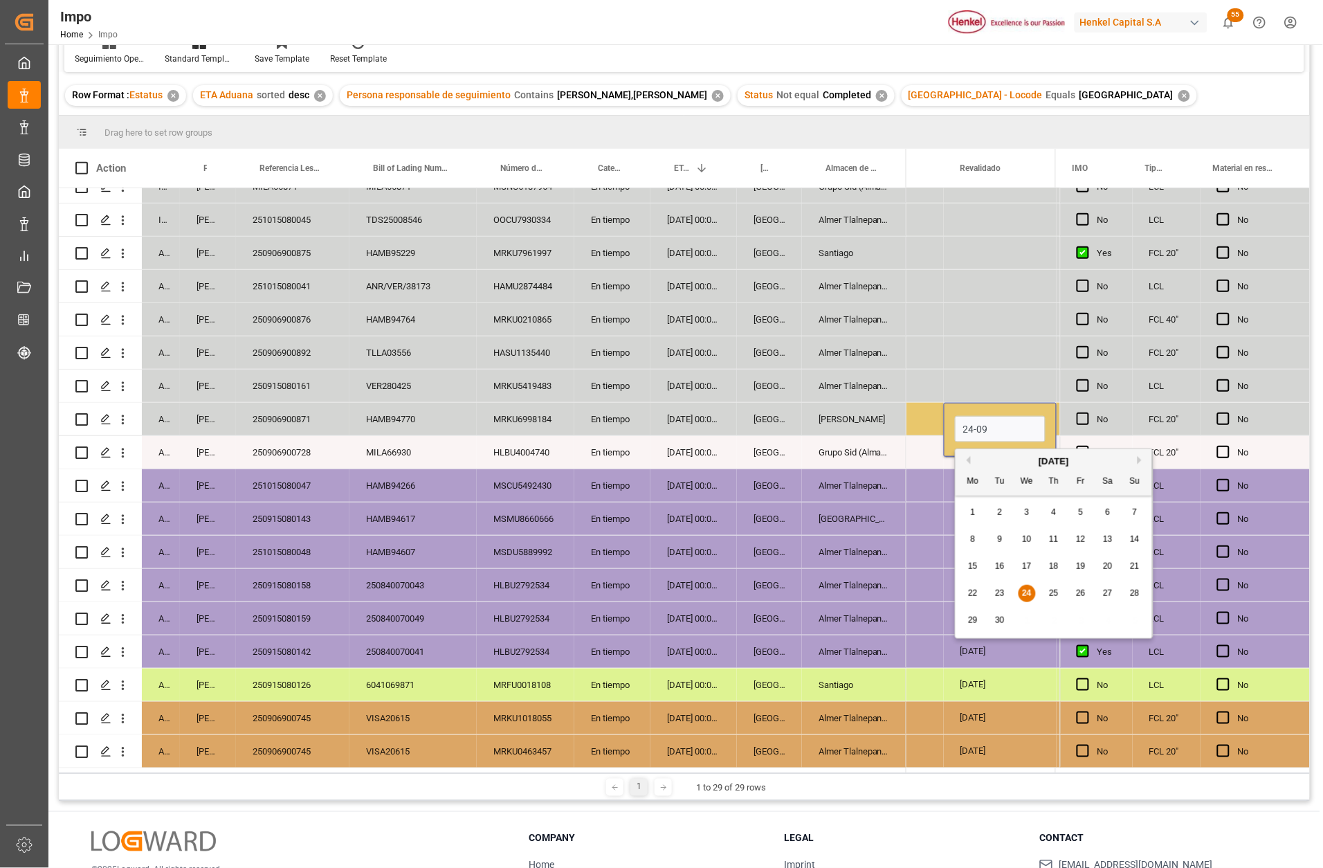
type input "24-09-2025"
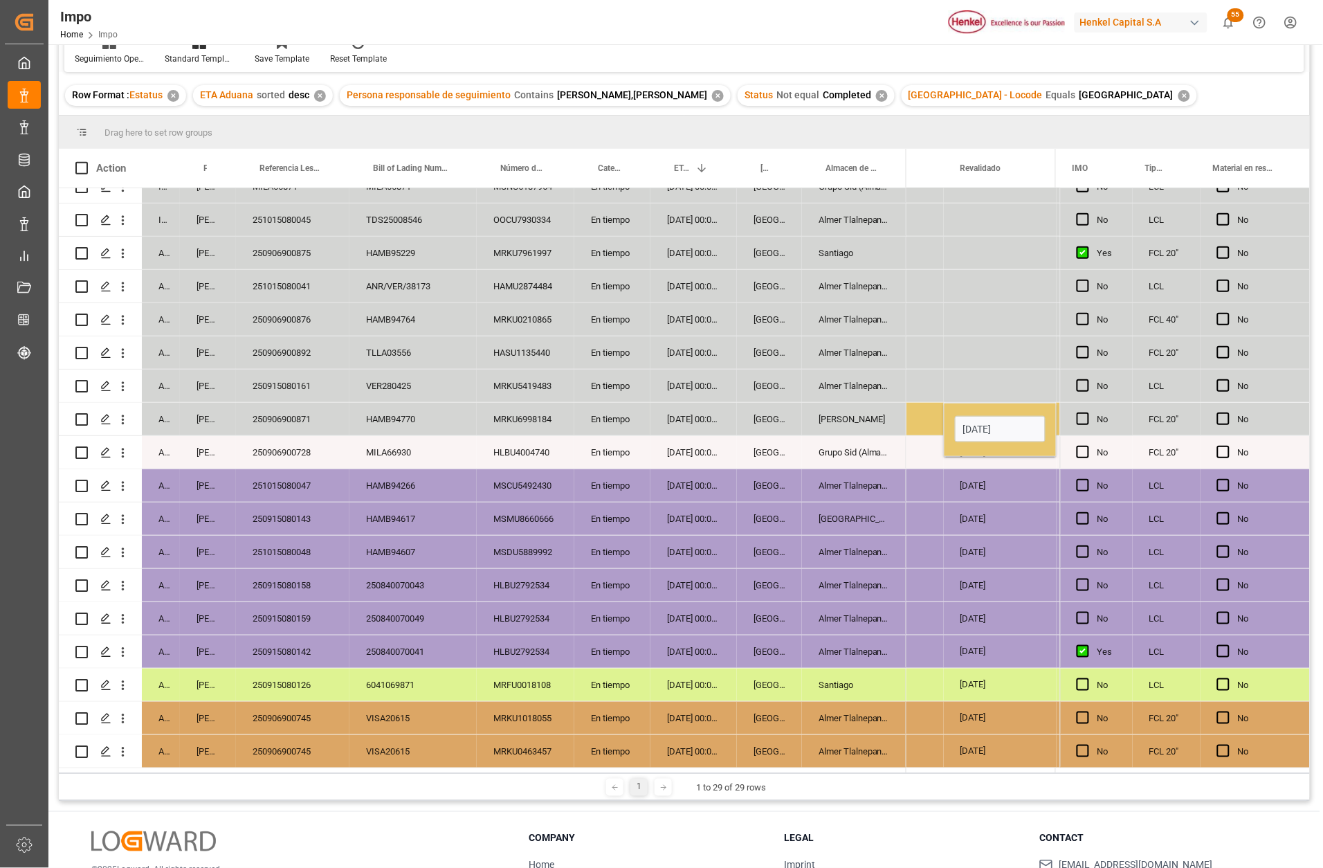
click at [973, 555] on div "22-09-2025" at bounding box center [1000, 552] width 113 height 33
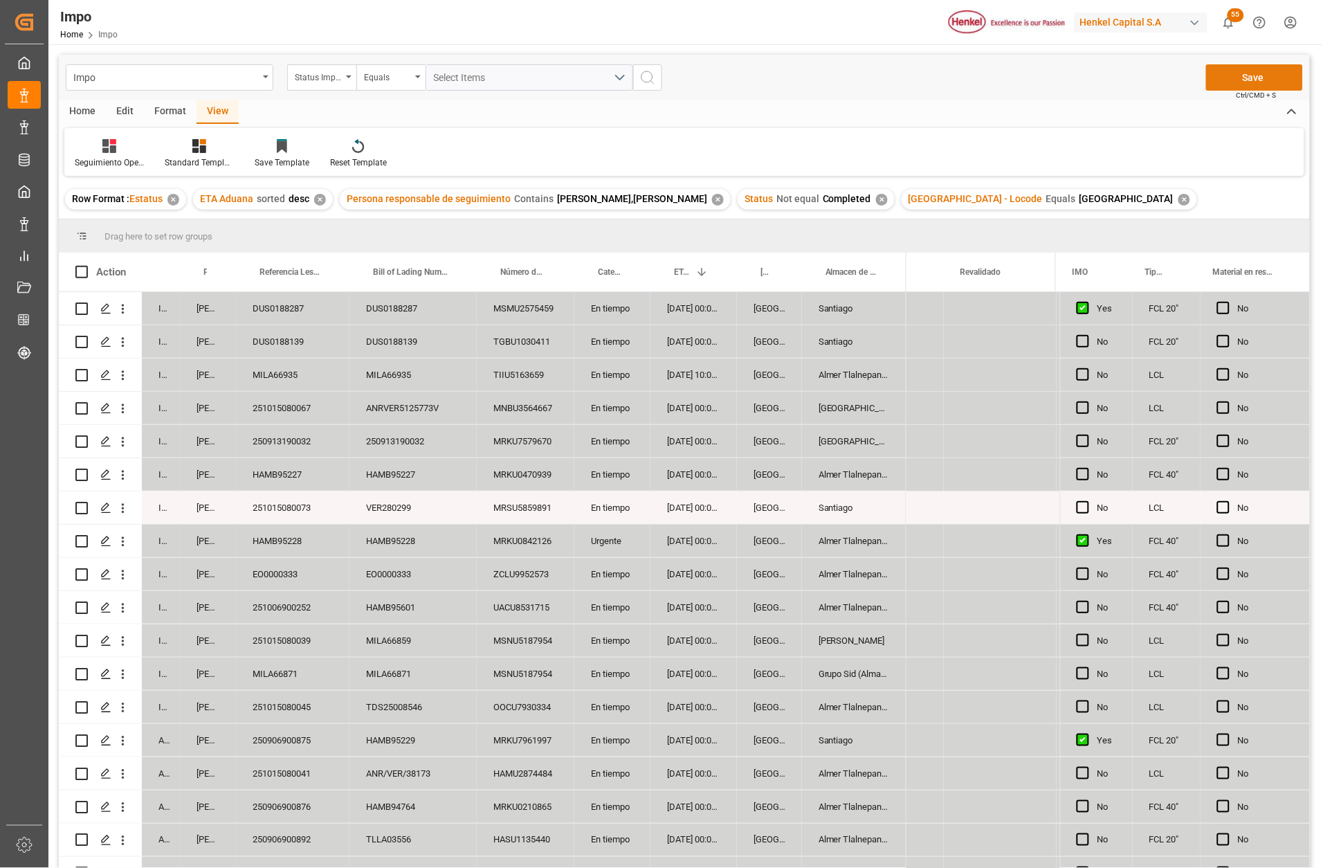
click at [1253, 77] on button "Save" at bounding box center [1254, 77] width 97 height 26
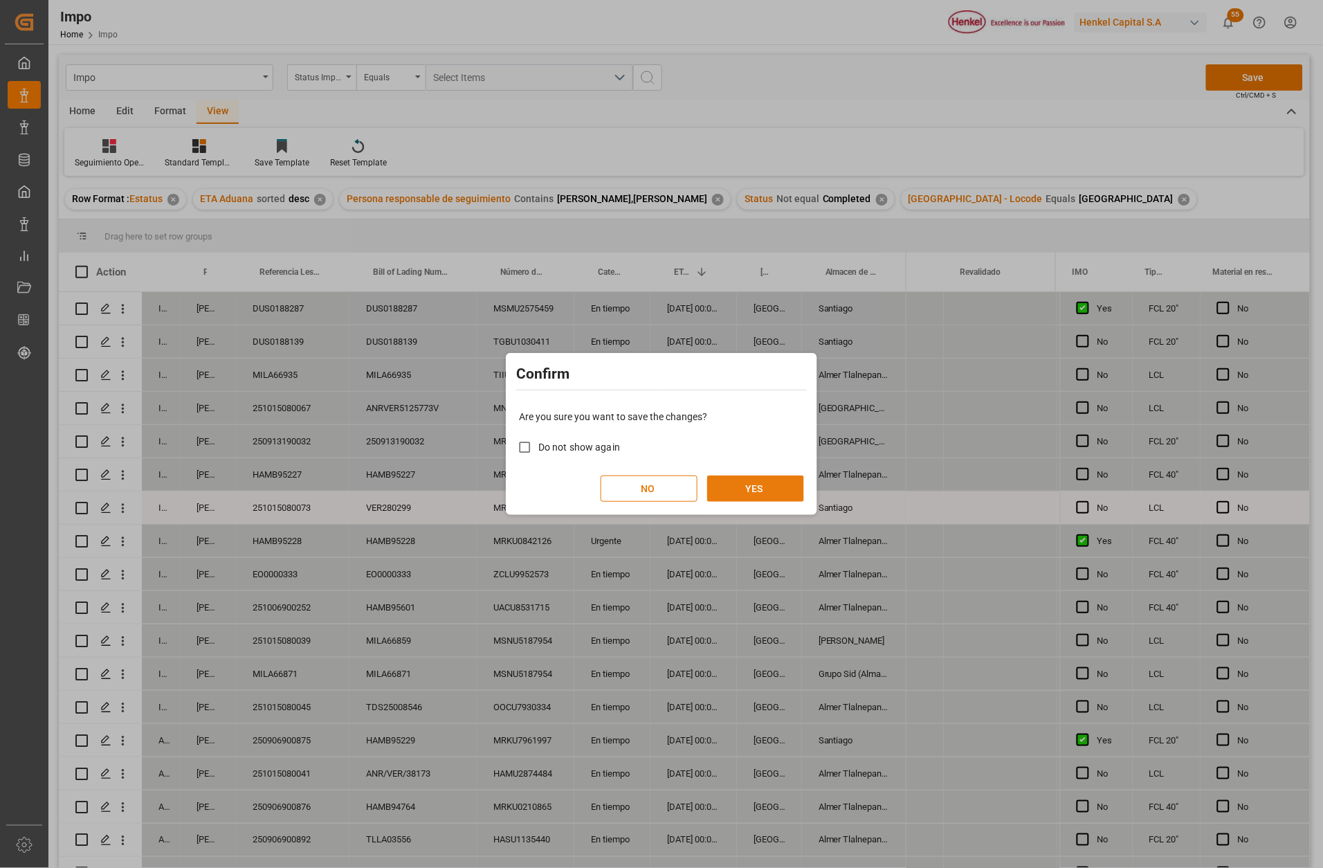
click at [765, 495] on button "YES" at bounding box center [755, 488] width 97 height 26
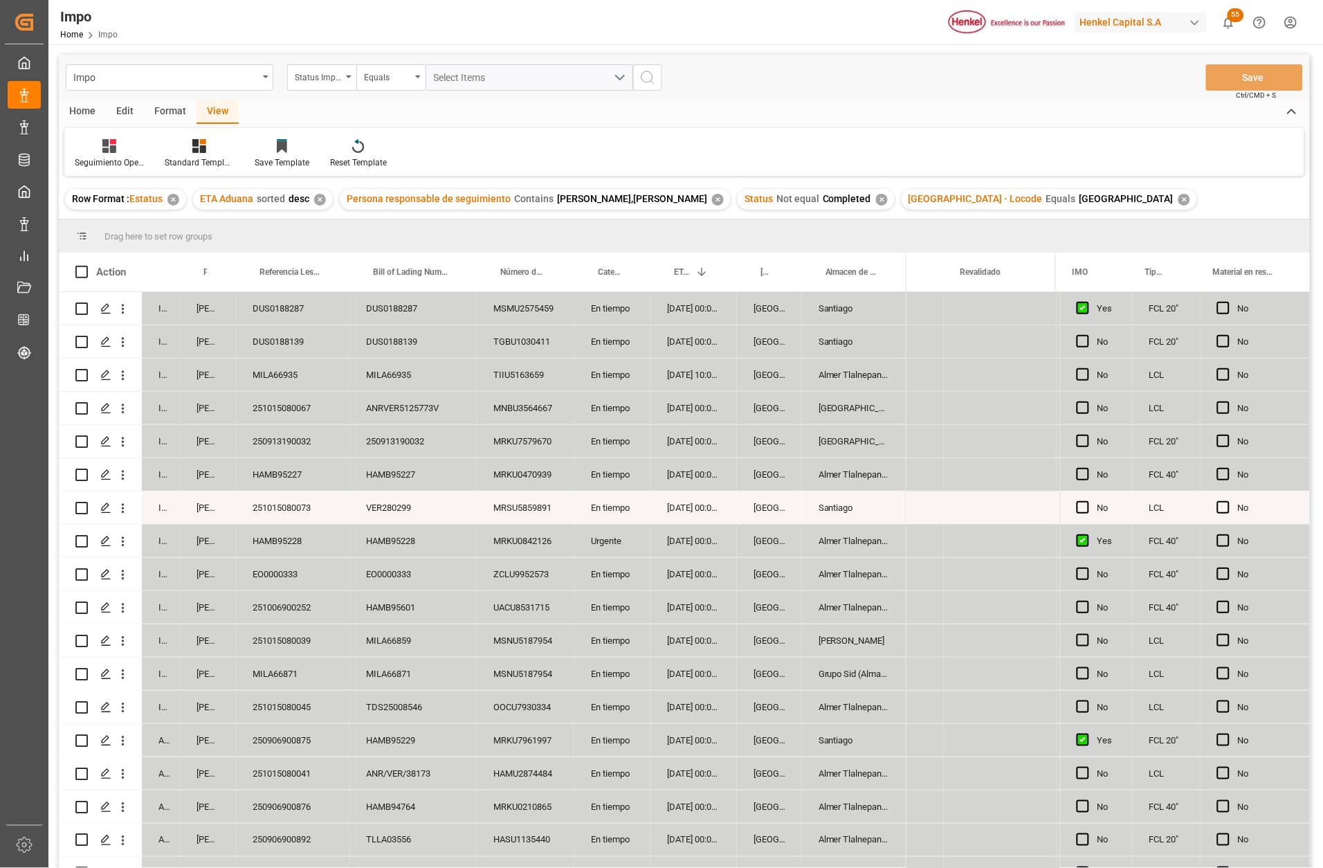
scroll to position [104, 0]
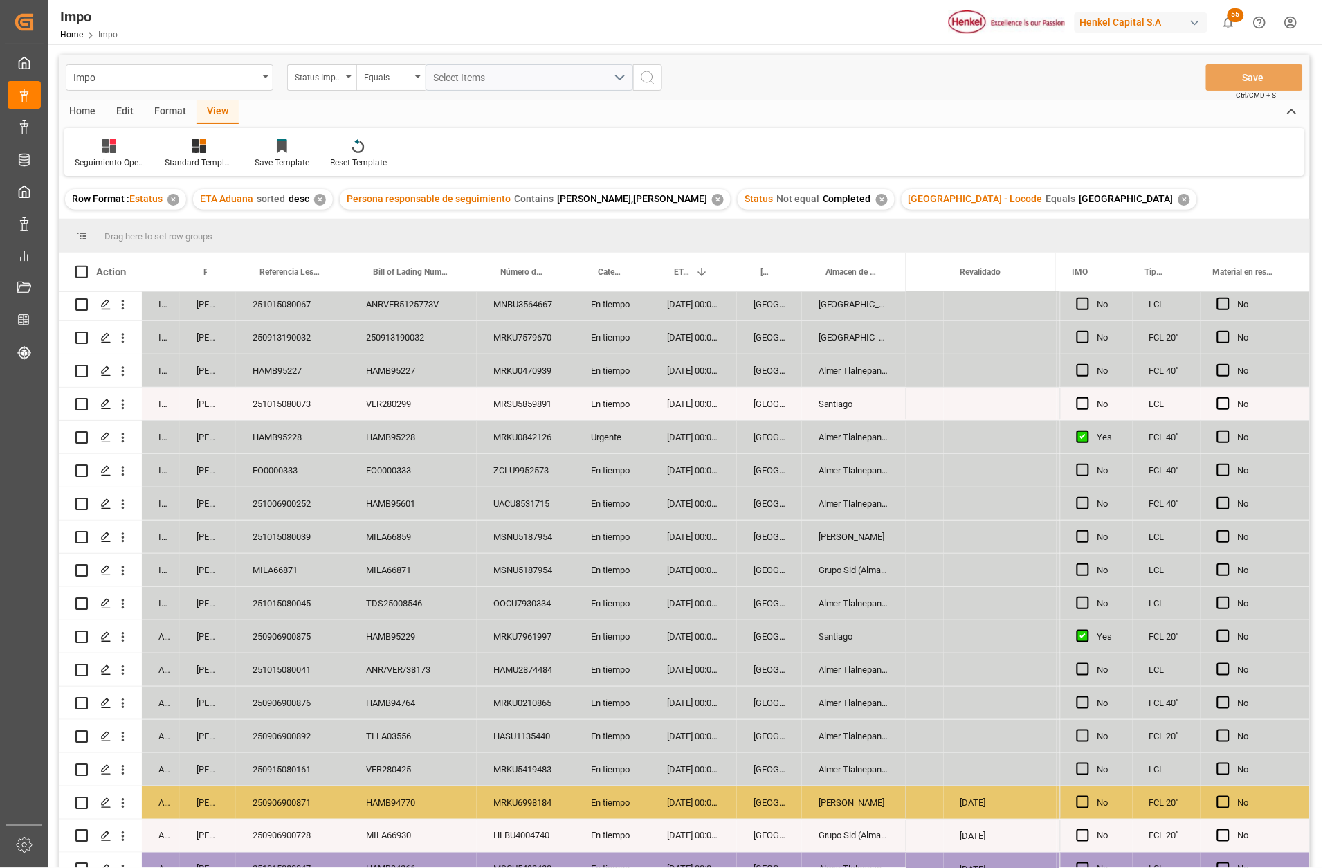
click at [835, 637] on div "Santiago" at bounding box center [854, 636] width 104 height 33
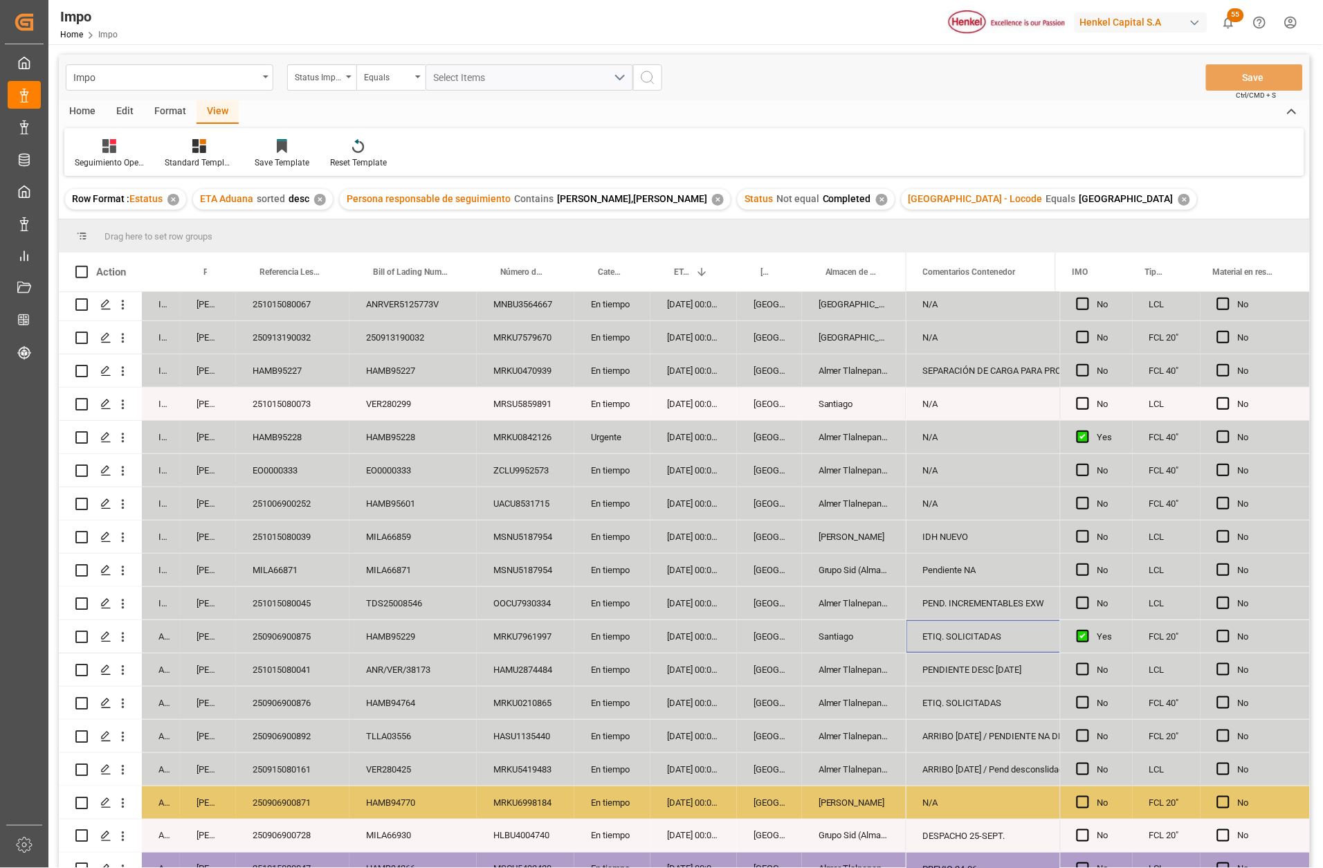
scroll to position [0, 0]
click at [986, 625] on div "Pendiente Revalidado" at bounding box center [975, 637] width 105 height 32
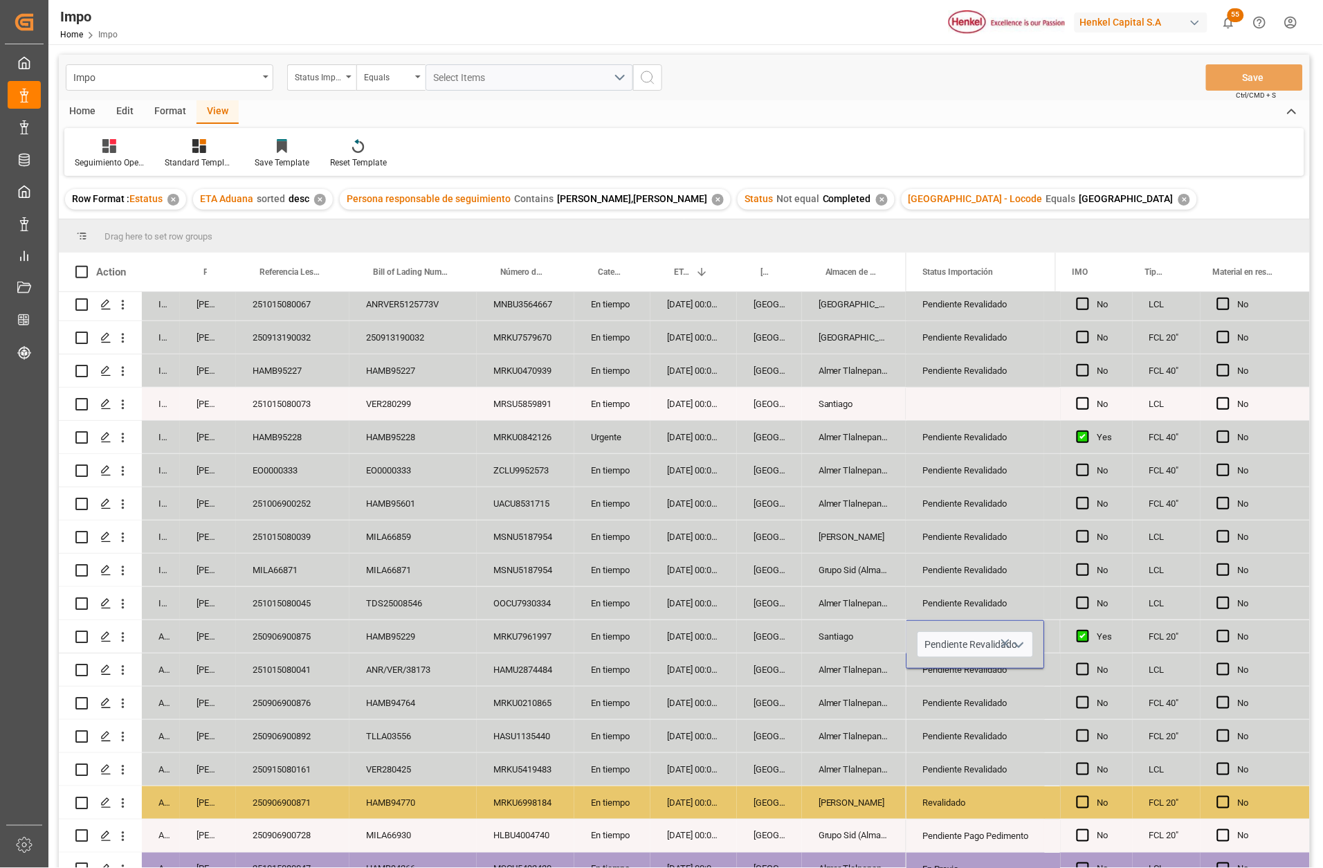
click at [1012, 646] on icon "open menu" at bounding box center [1019, 645] width 17 height 17
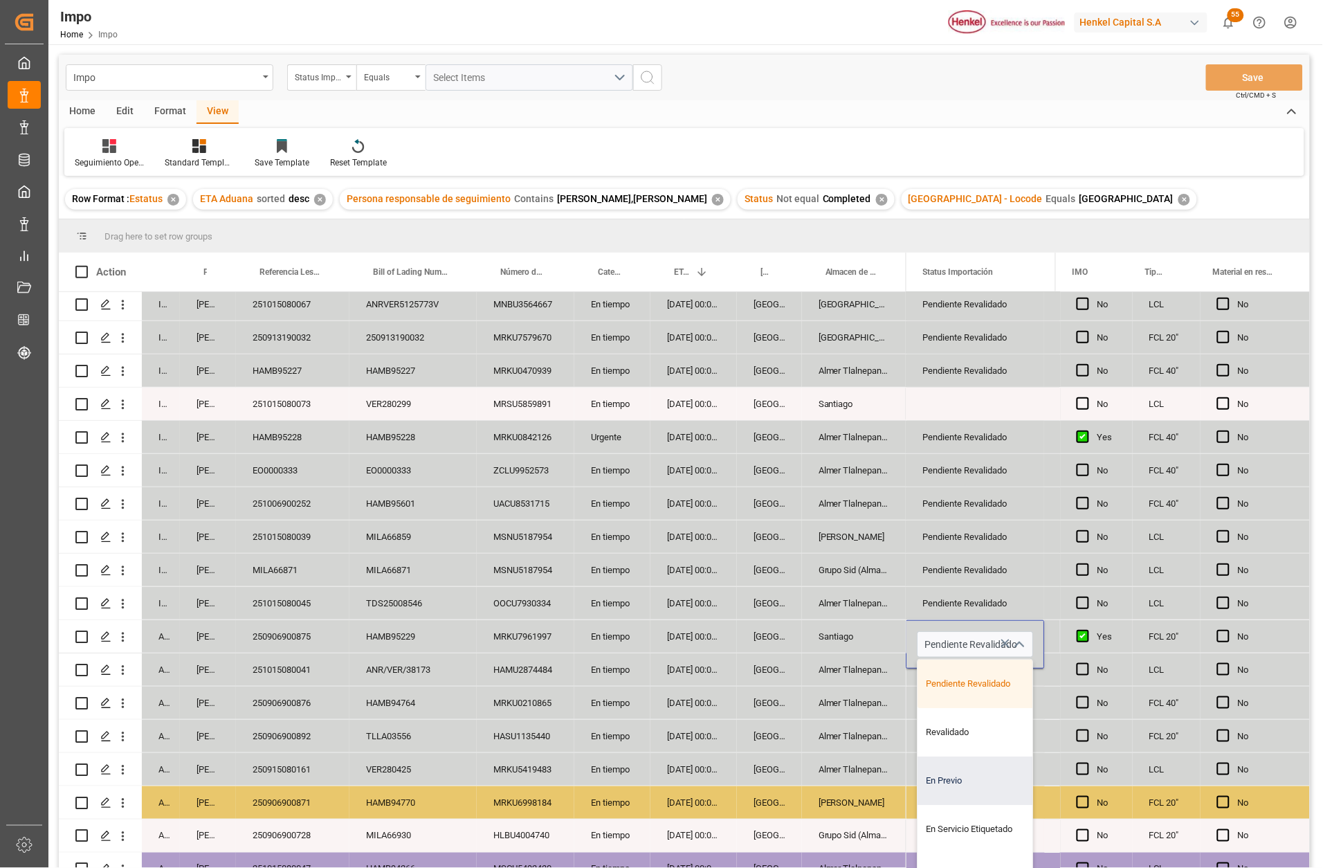
click at [951, 772] on div "En Previo" at bounding box center [983, 780] width 130 height 48
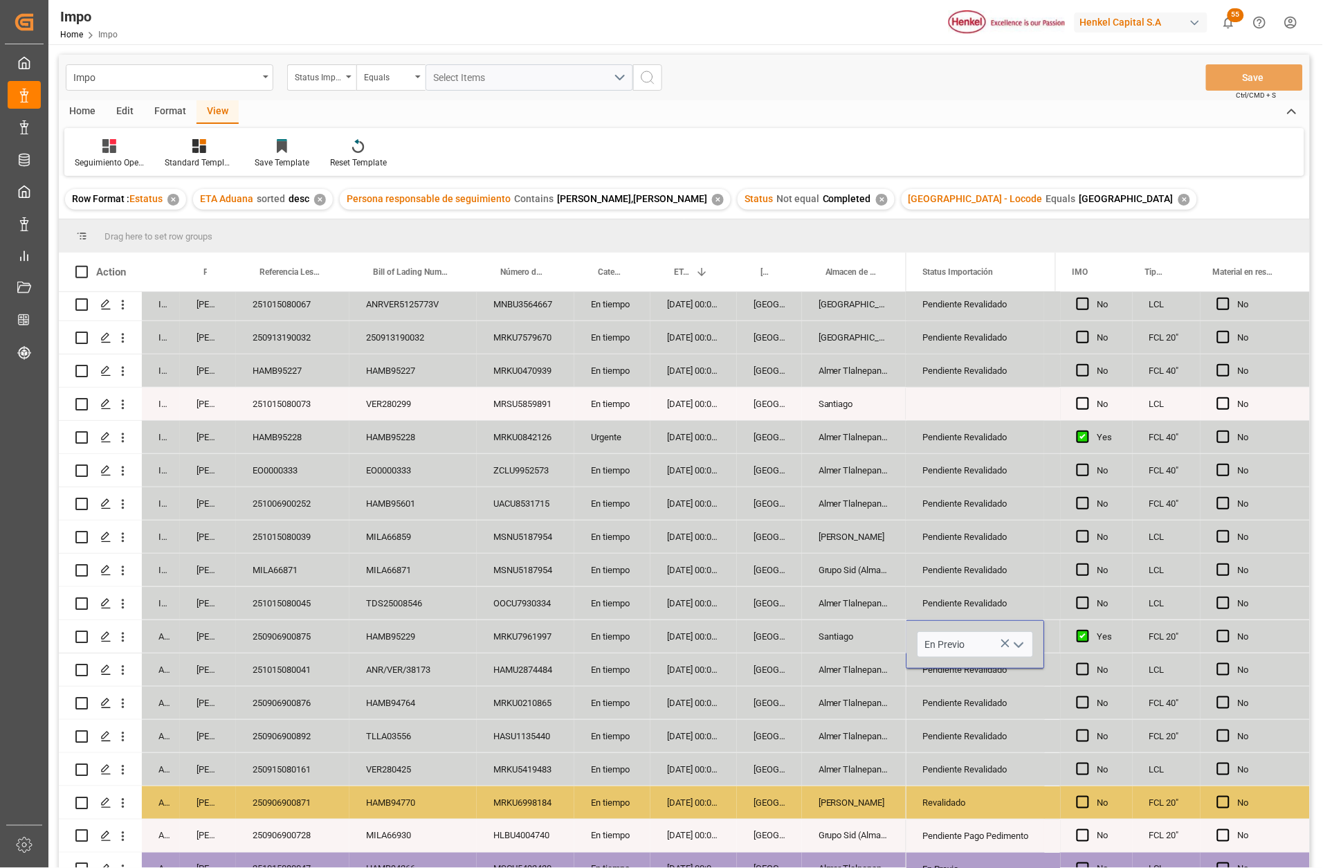
type input "En Previo"
click at [951, 772] on div "Pendiente Revalidado" at bounding box center [975, 770] width 105 height 32
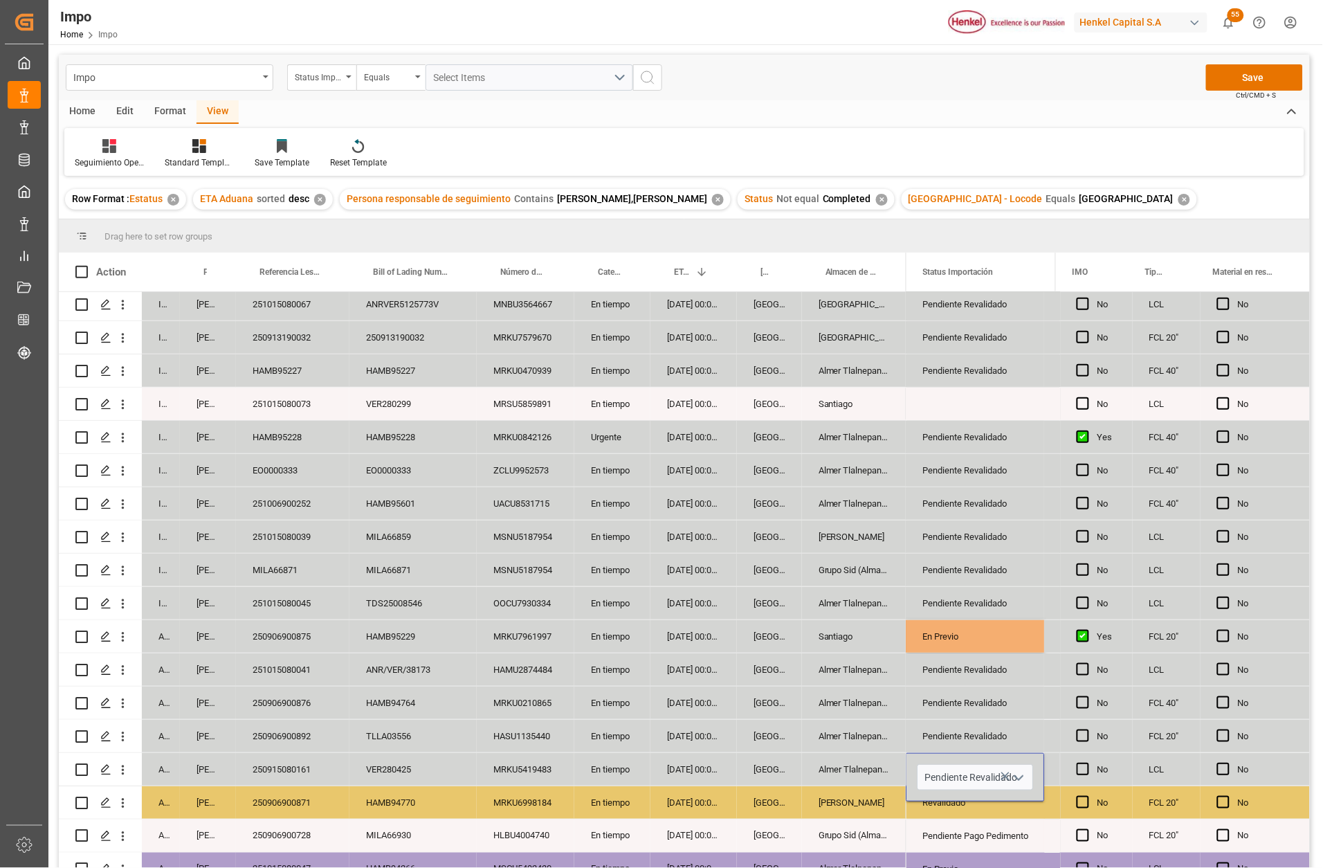
click at [962, 638] on div "En Previo" at bounding box center [975, 637] width 105 height 32
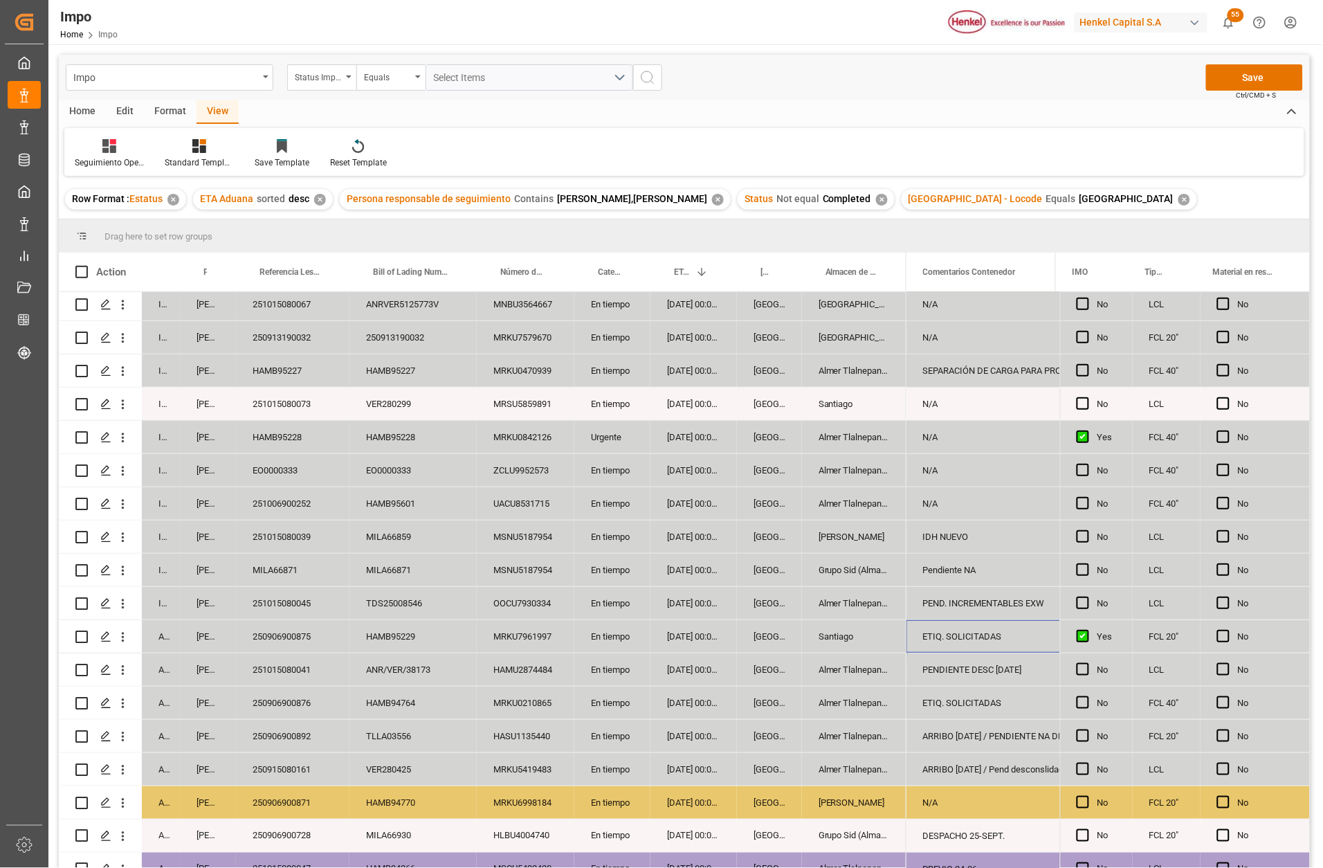
click at [981, 647] on div "ETIQ. SOLICITADAS" at bounding box center [1063, 636] width 313 height 33
click at [1020, 646] on input "ETIQ. SOLICITADAS" at bounding box center [1063, 644] width 291 height 26
type input "ETIQ. SOLICITADAS. PREVIO 25-SEPT"
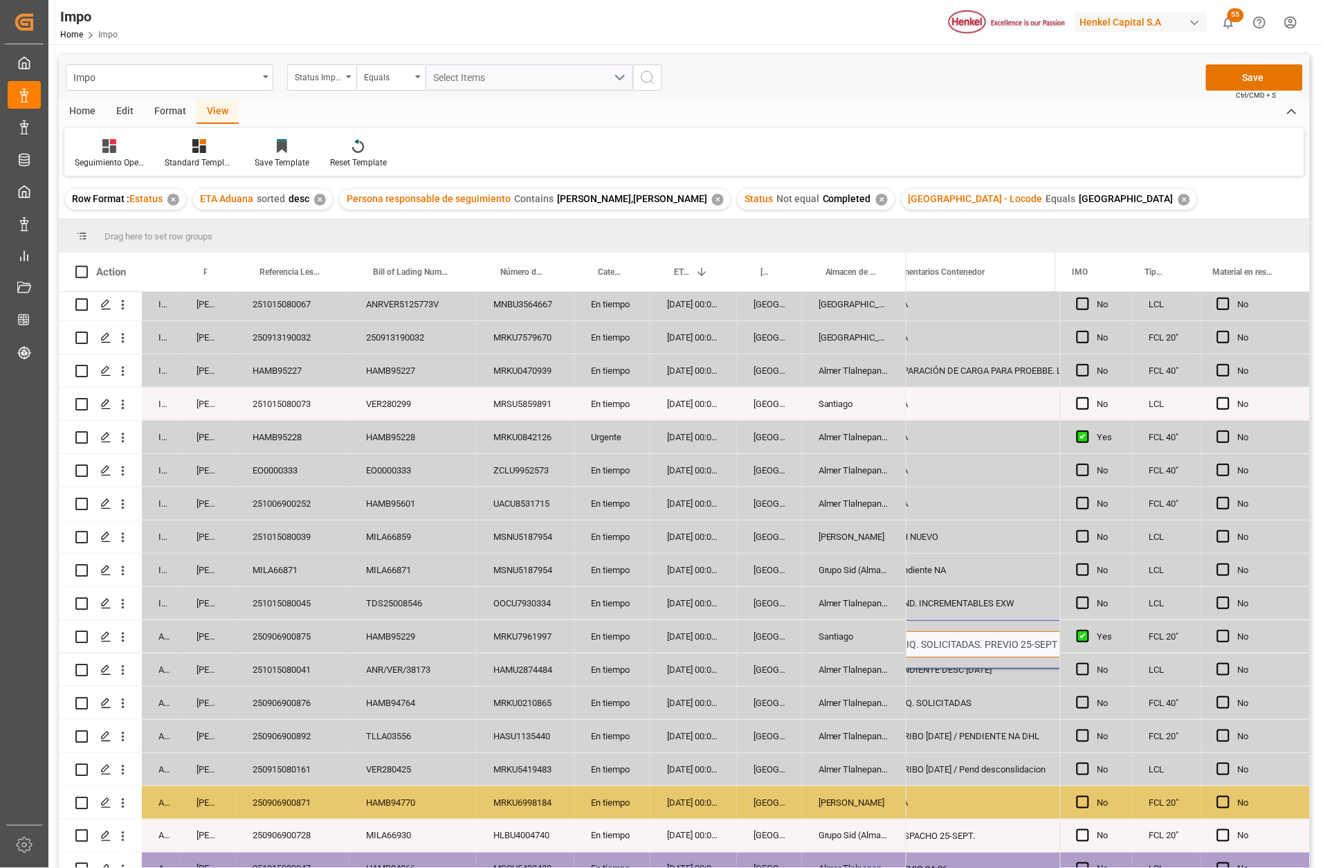
scroll to position [0, 174]
click at [1000, 669] on div "PENDIENTE DESC 24 SEP" at bounding box center [1027, 669] width 313 height 33
click at [1004, 642] on div "ETIQ. SOLICITADAS. PREVIO 25-SEPT" at bounding box center [1027, 636] width 313 height 33
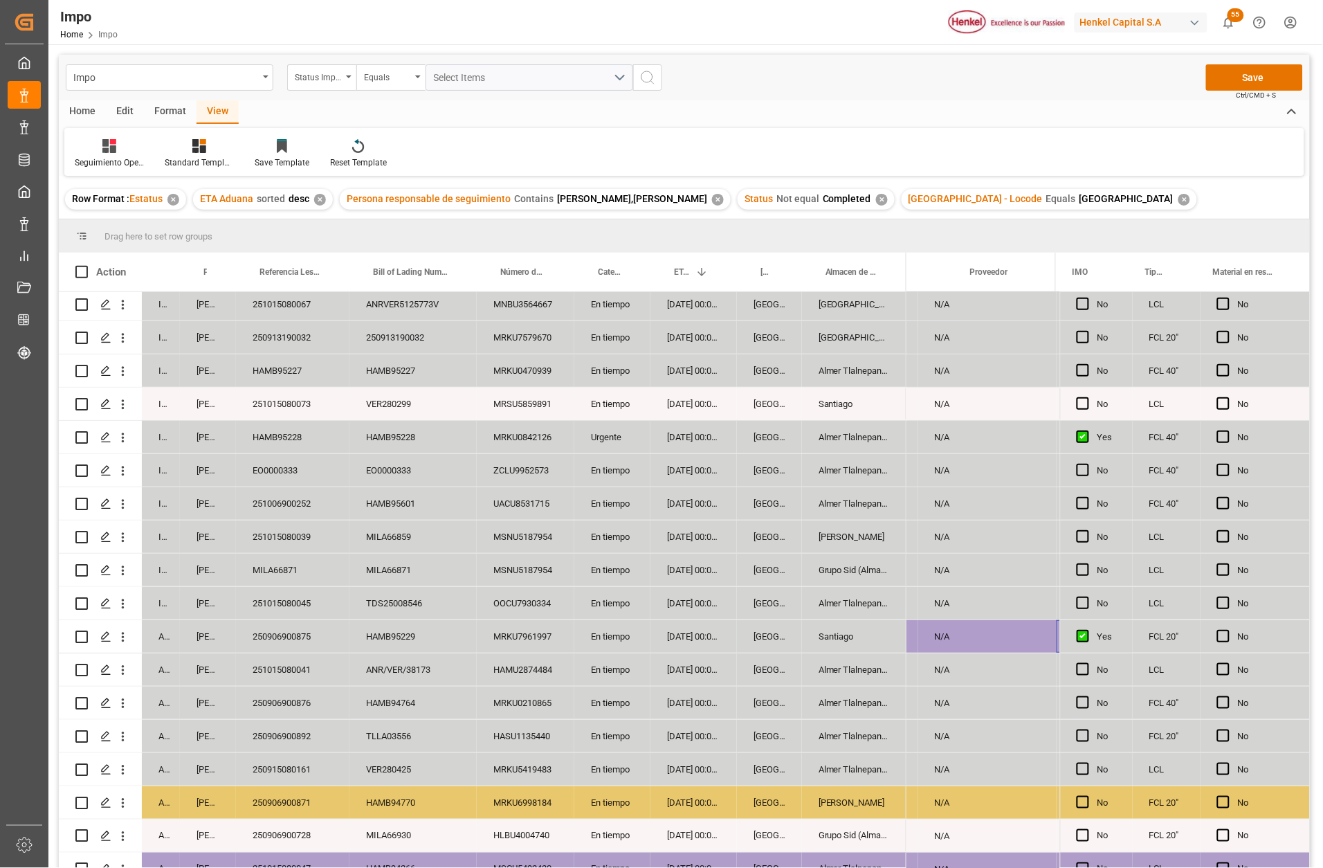
scroll to position [0, 1073]
click at [996, 637] on div "Press SPACE to select this row." at bounding box center [963, 636] width 113 height 33
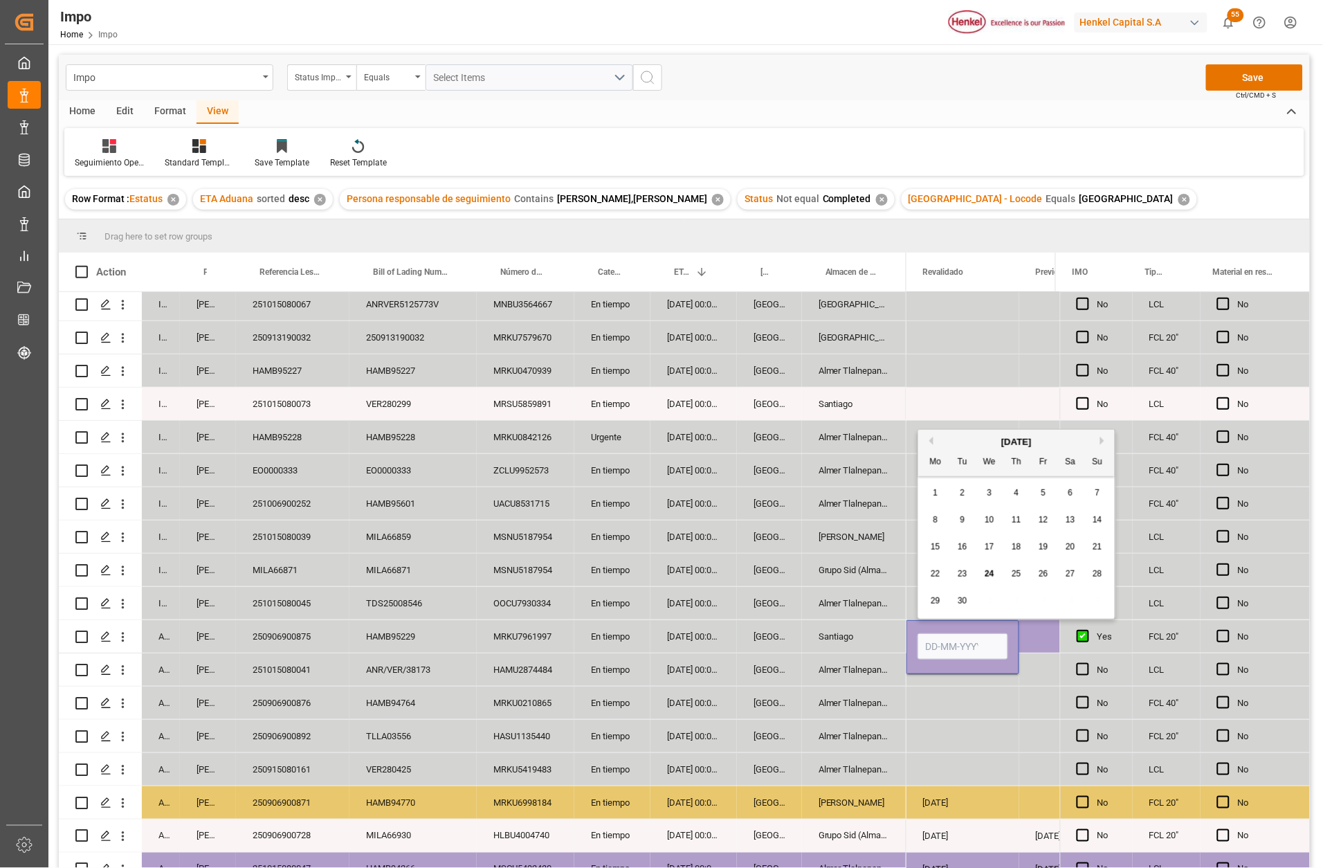
click at [979, 644] on input "Press SPACE to select this row." at bounding box center [963, 646] width 91 height 26
type input "25-09-2025"
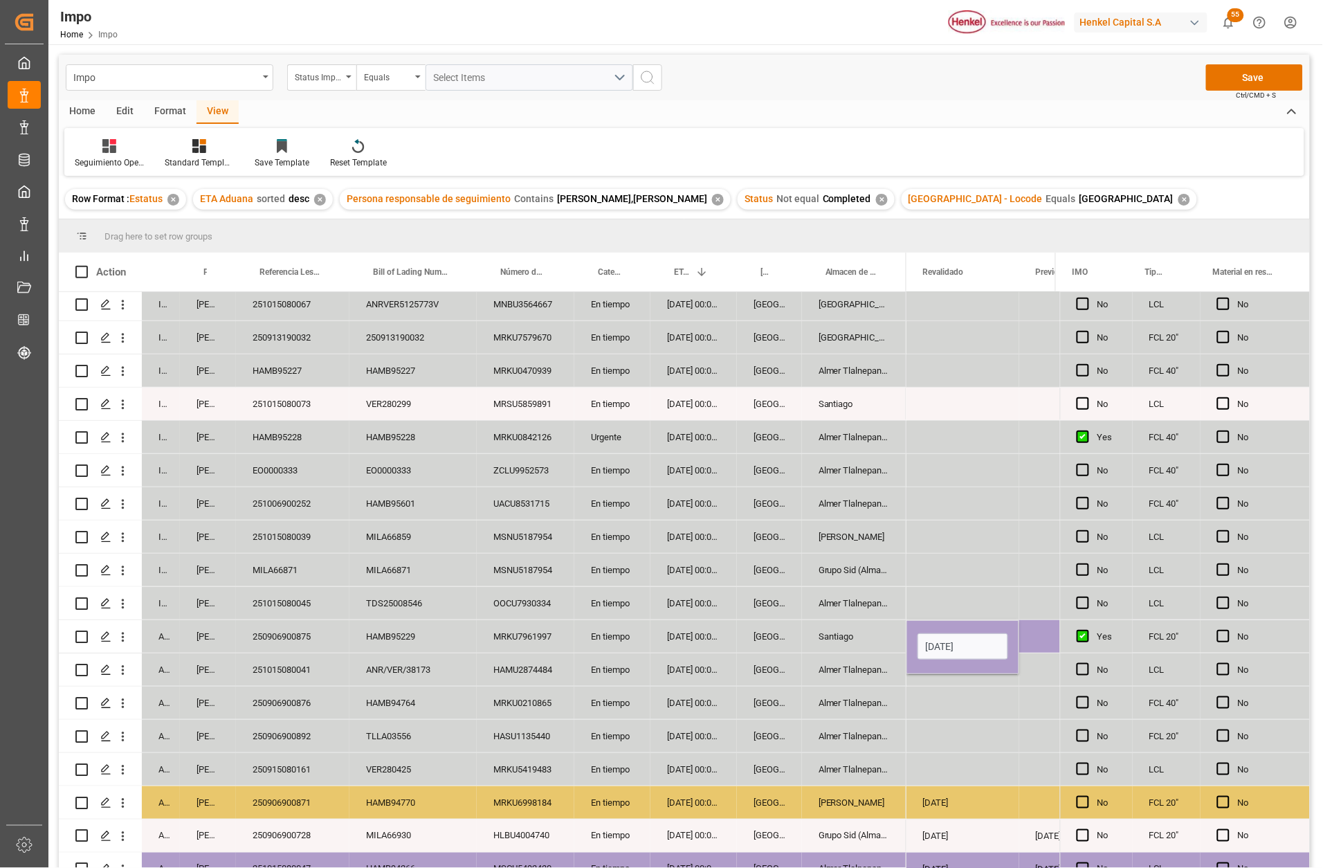
click at [969, 741] on div "Press SPACE to select this row." at bounding box center [963, 736] width 113 height 33
click at [961, 635] on div "25-09-2025" at bounding box center [963, 636] width 113 height 33
click at [971, 632] on div "25-09-2025" at bounding box center [963, 636] width 113 height 33
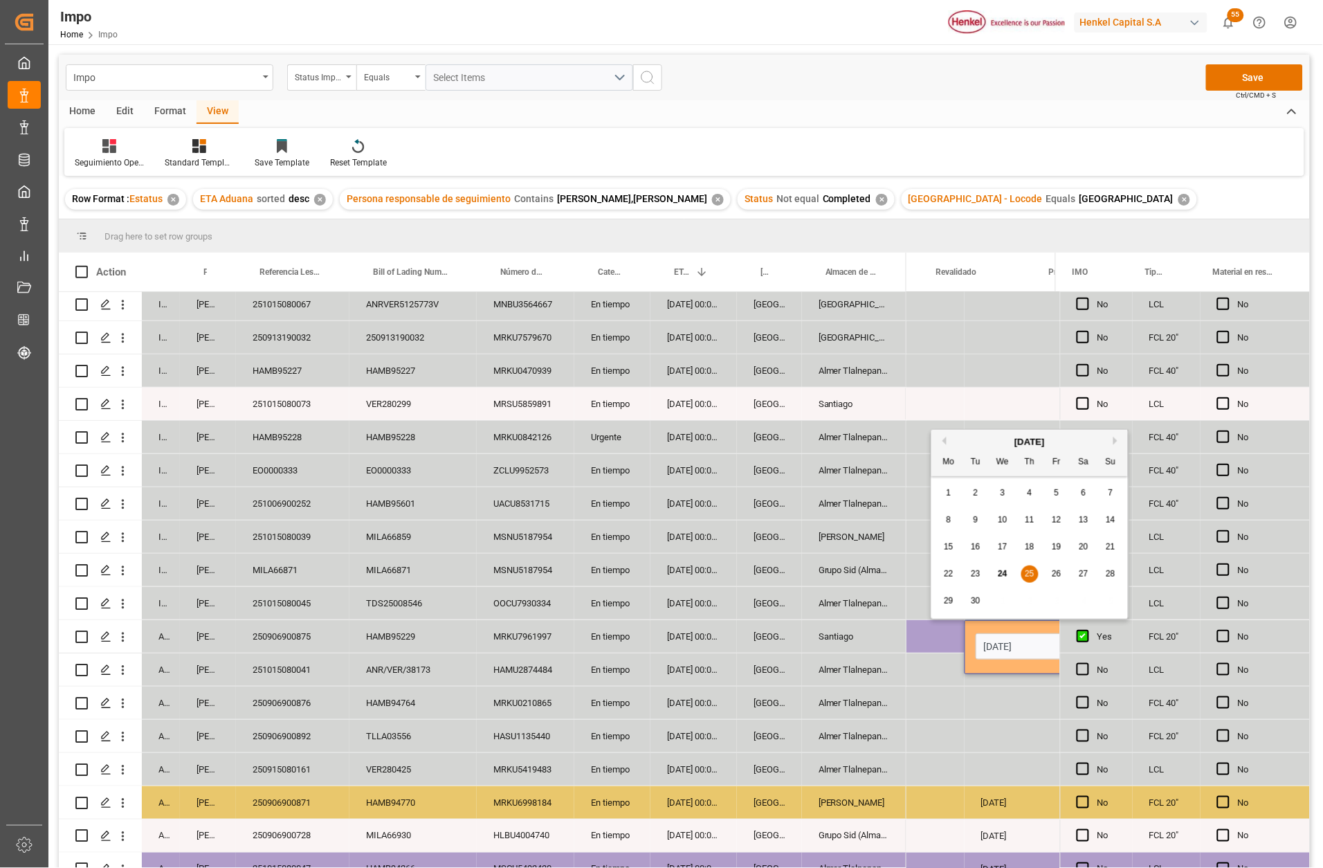
drag, startPoint x: 981, startPoint y: 641, endPoint x: 907, endPoint y: 635, distance: 74.3
click at [907, 635] on div "25 25-09-2025 20" at bounding box center [758, 636] width 4339 height 33
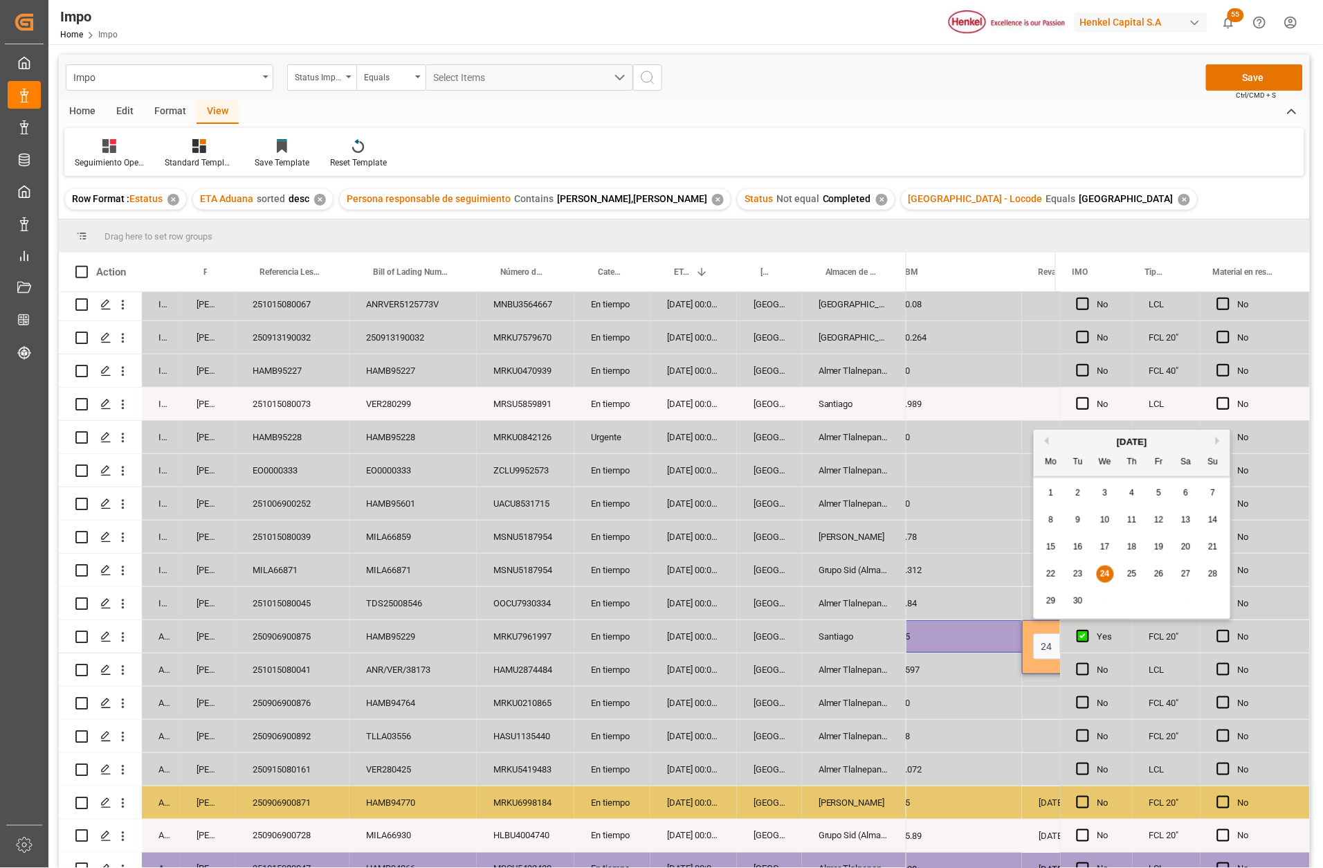
type input "24-09-2025"
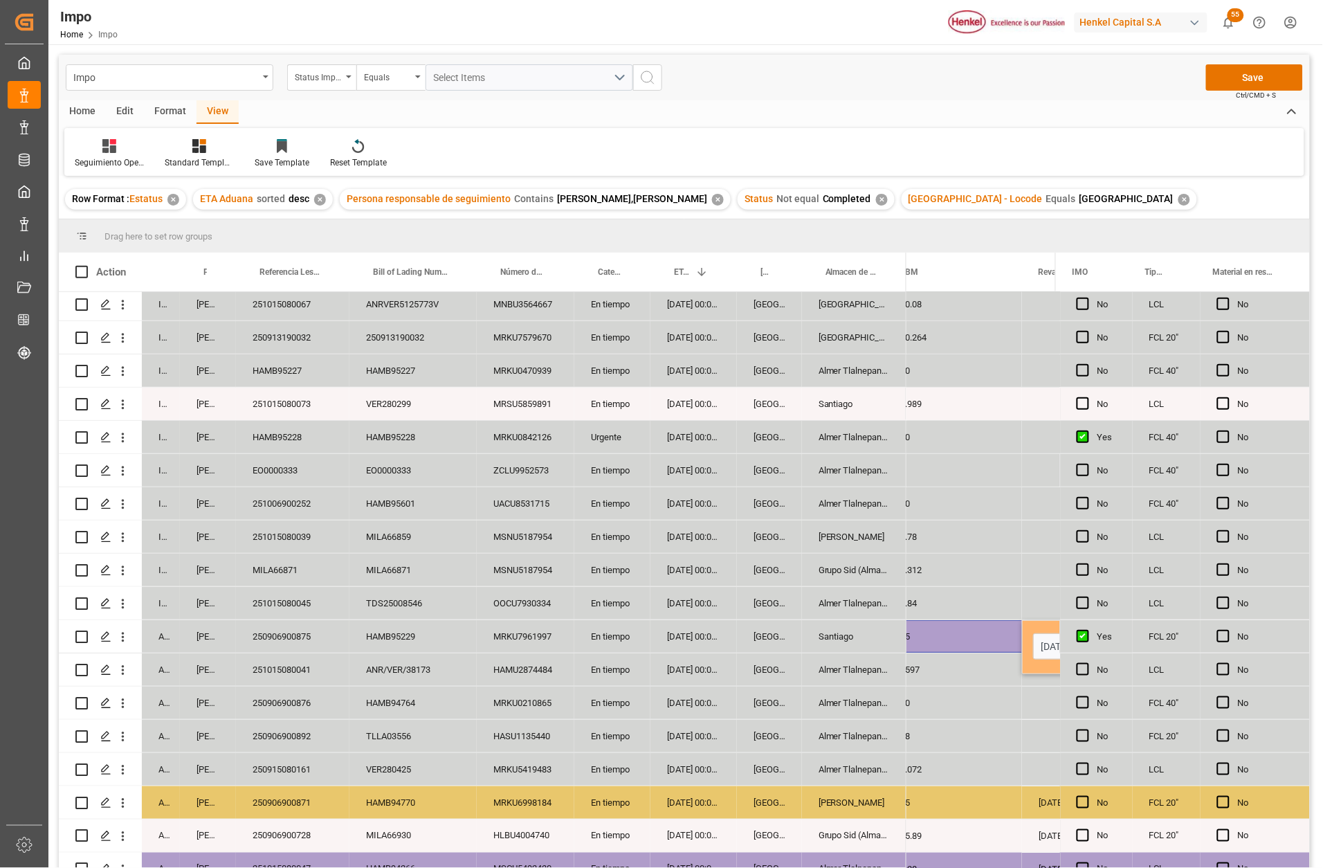
click at [970, 671] on div "3597" at bounding box center [953, 669] width 138 height 33
click at [983, 642] on div "25" at bounding box center [953, 636] width 138 height 33
click at [980, 637] on div "Press SPACE to select this row." at bounding box center [996, 636] width 122 height 33
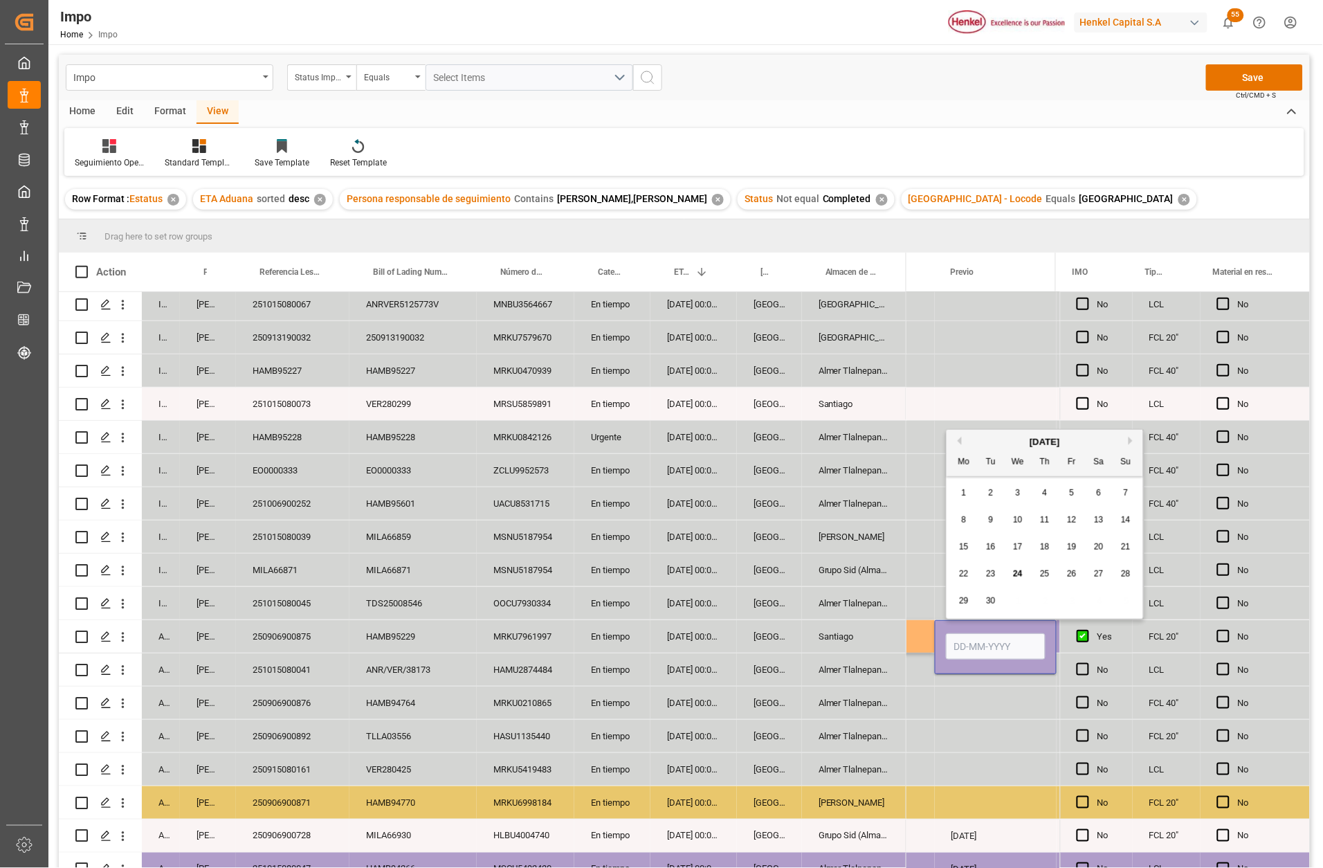
click at [980, 637] on input "Press SPACE to select this row." at bounding box center [996, 646] width 100 height 26
type input "25-09-2025"
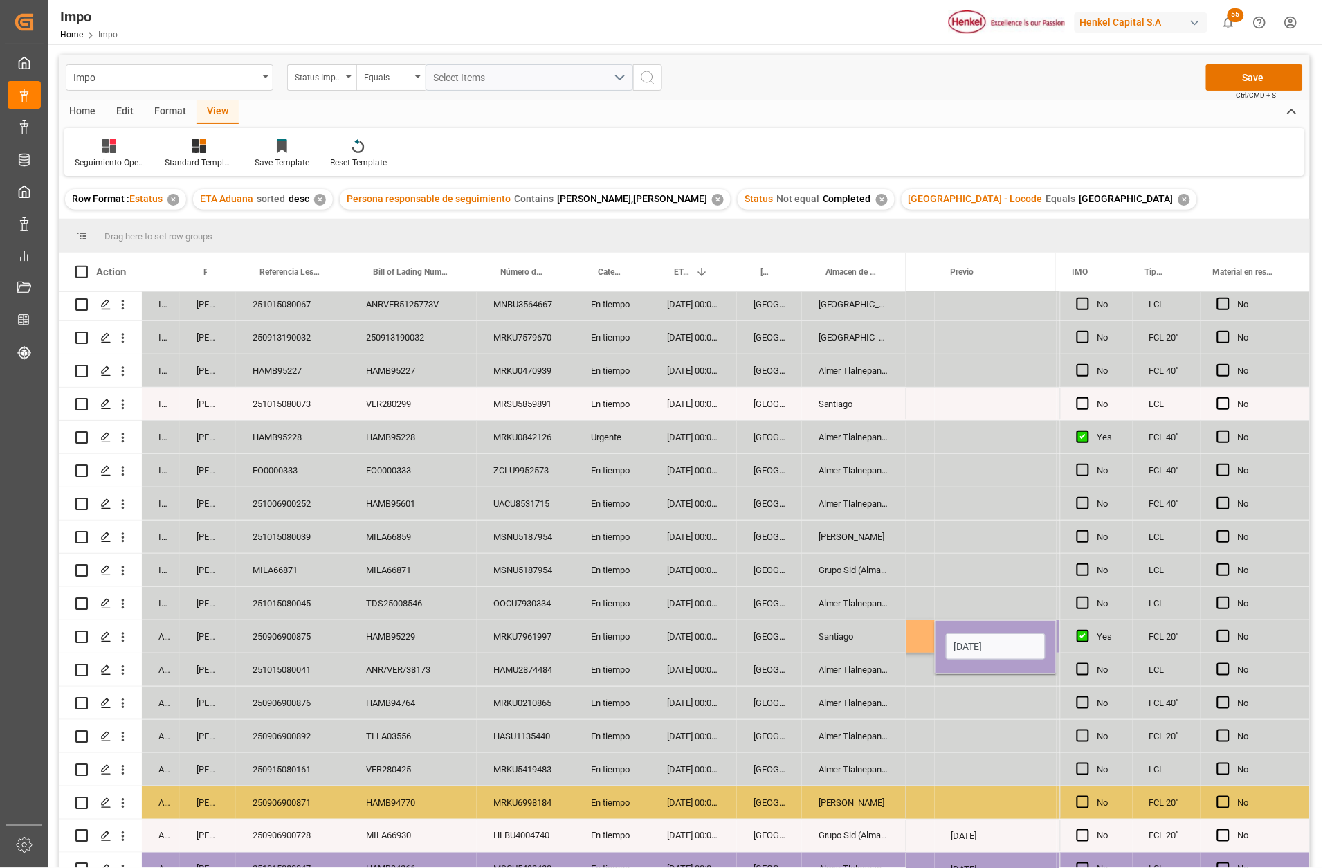
click at [963, 730] on div "Press SPACE to select this row." at bounding box center [996, 736] width 122 height 33
click at [1254, 78] on button "Save" at bounding box center [1254, 77] width 97 height 26
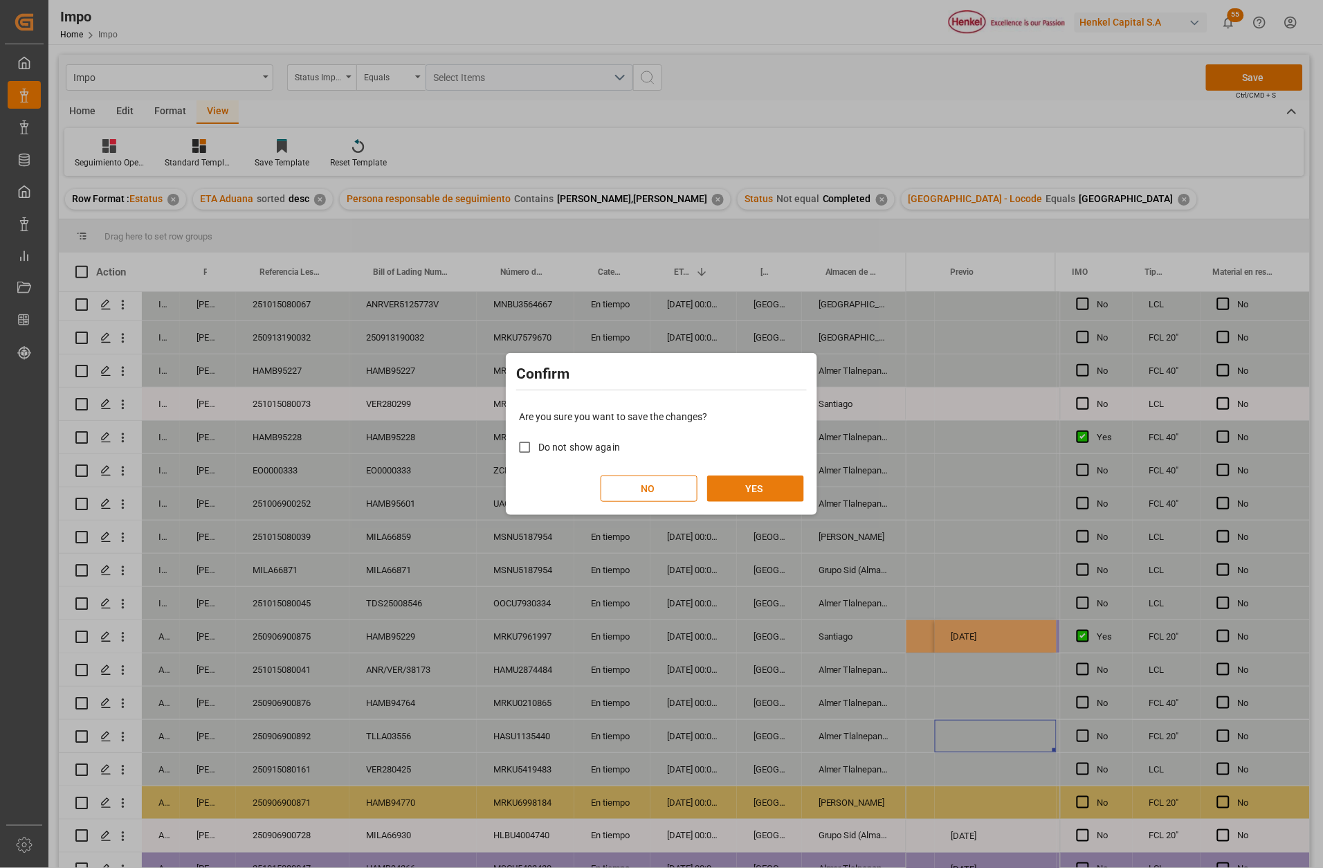
click at [770, 481] on button "YES" at bounding box center [755, 488] width 97 height 26
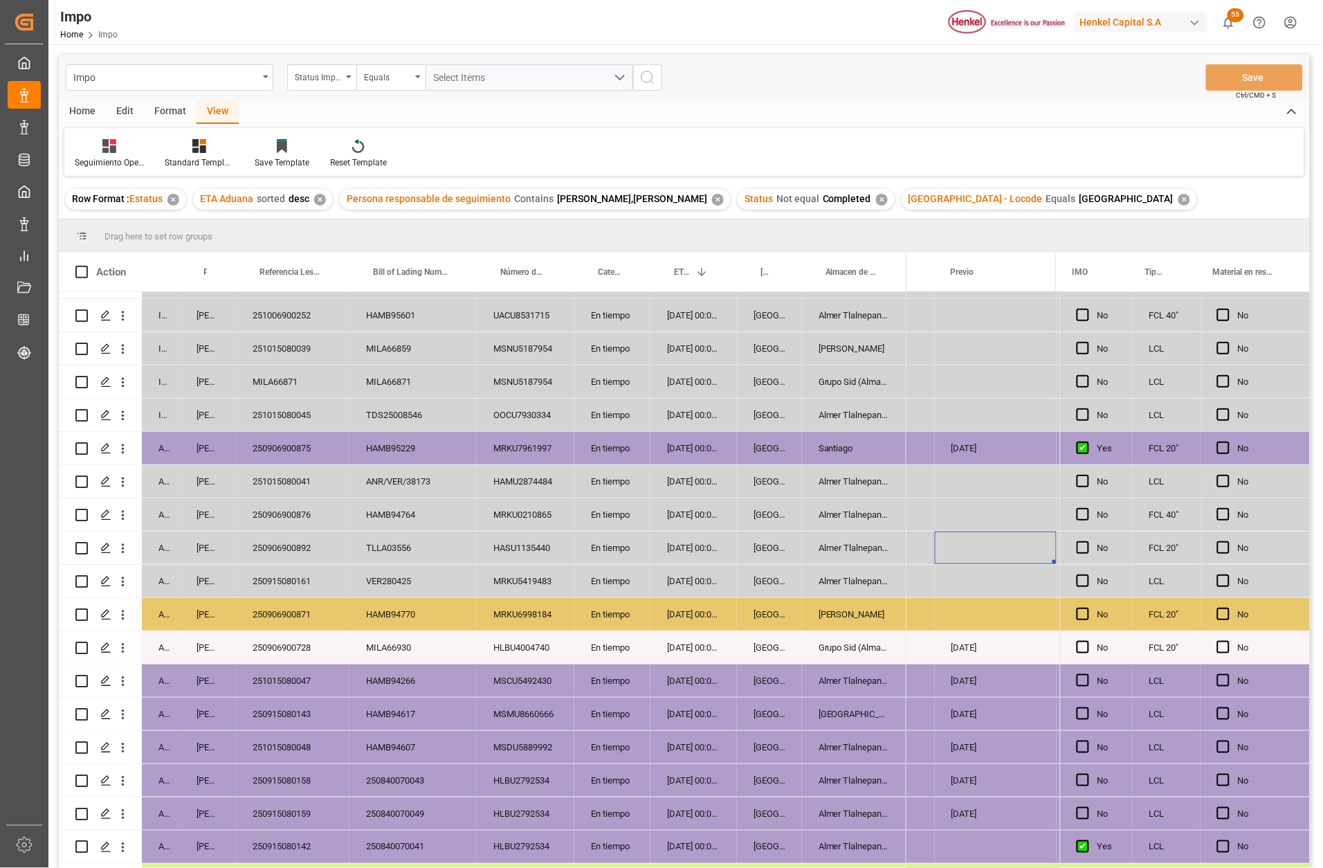
scroll to position [311, 0]
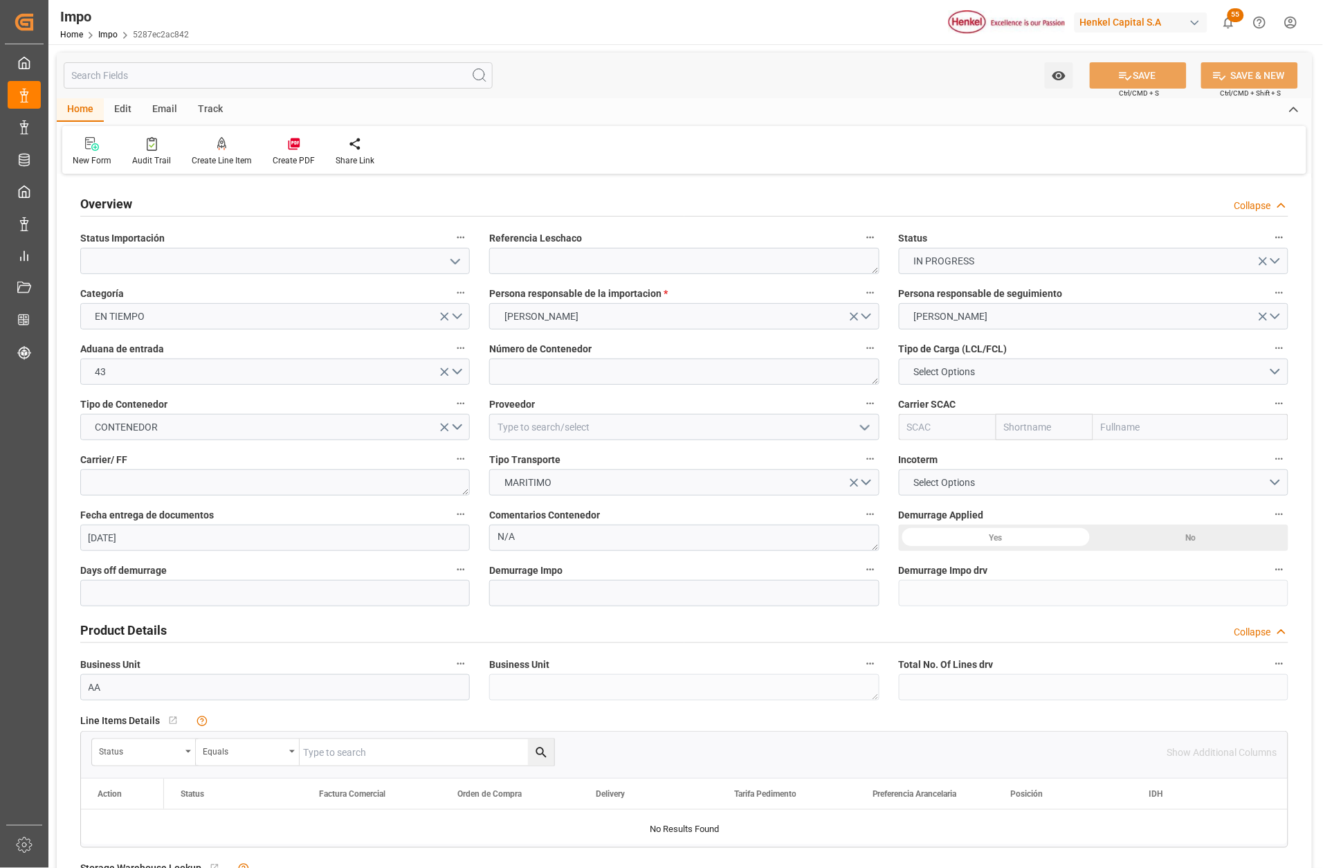
type input "[DATE]"
click at [454, 421] on button "CONTENEDOR" at bounding box center [275, 427] width 390 height 26
drag, startPoint x: 1062, startPoint y: 856, endPoint x: 1150, endPoint y: 786, distance: 112.3
click at [1083, 196] on div "Overview Collapse" at bounding box center [684, 203] width 1208 height 26
